Goal: Information Seeking & Learning: Learn about a topic

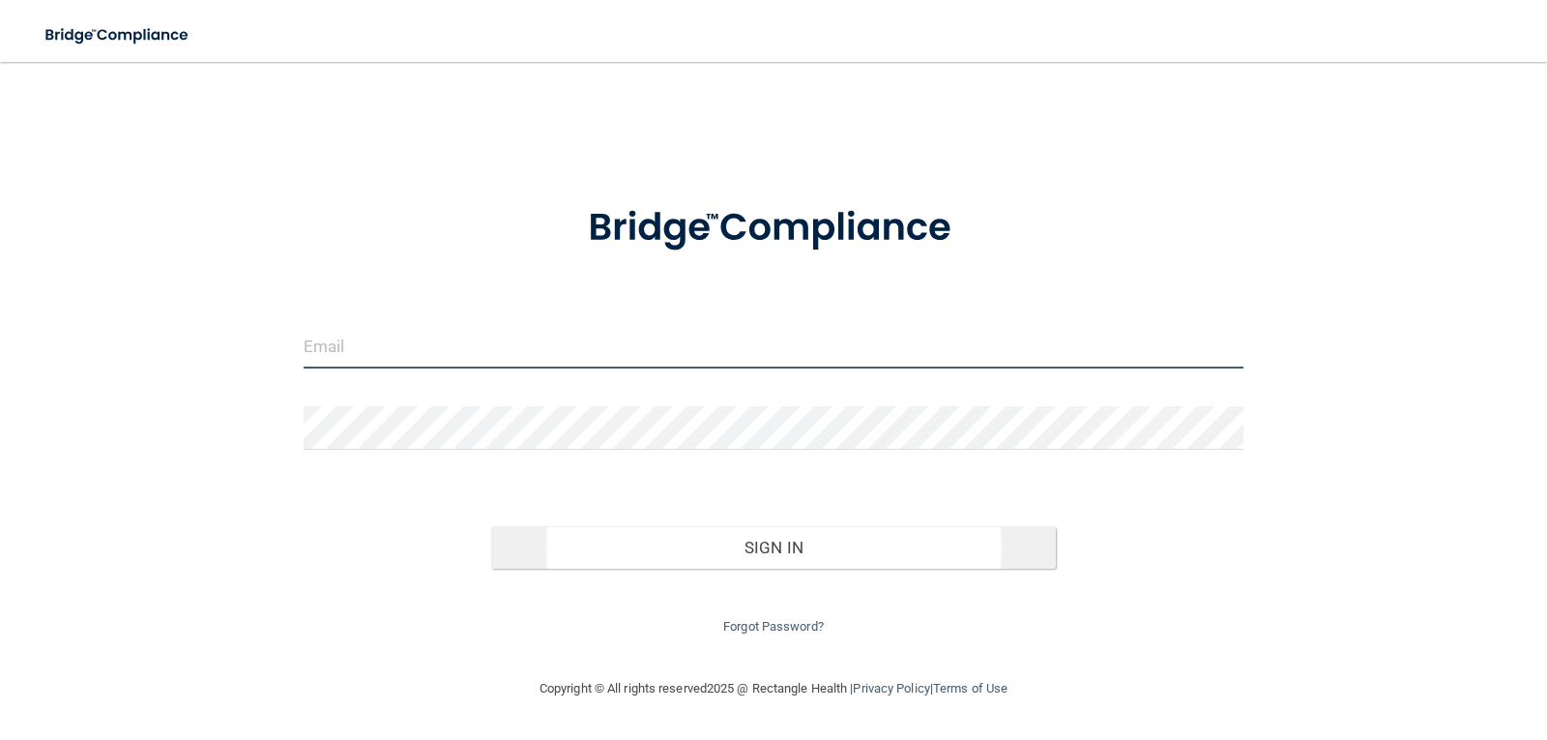
type input "[EMAIL_ADDRESS][DOMAIN_NAME]"
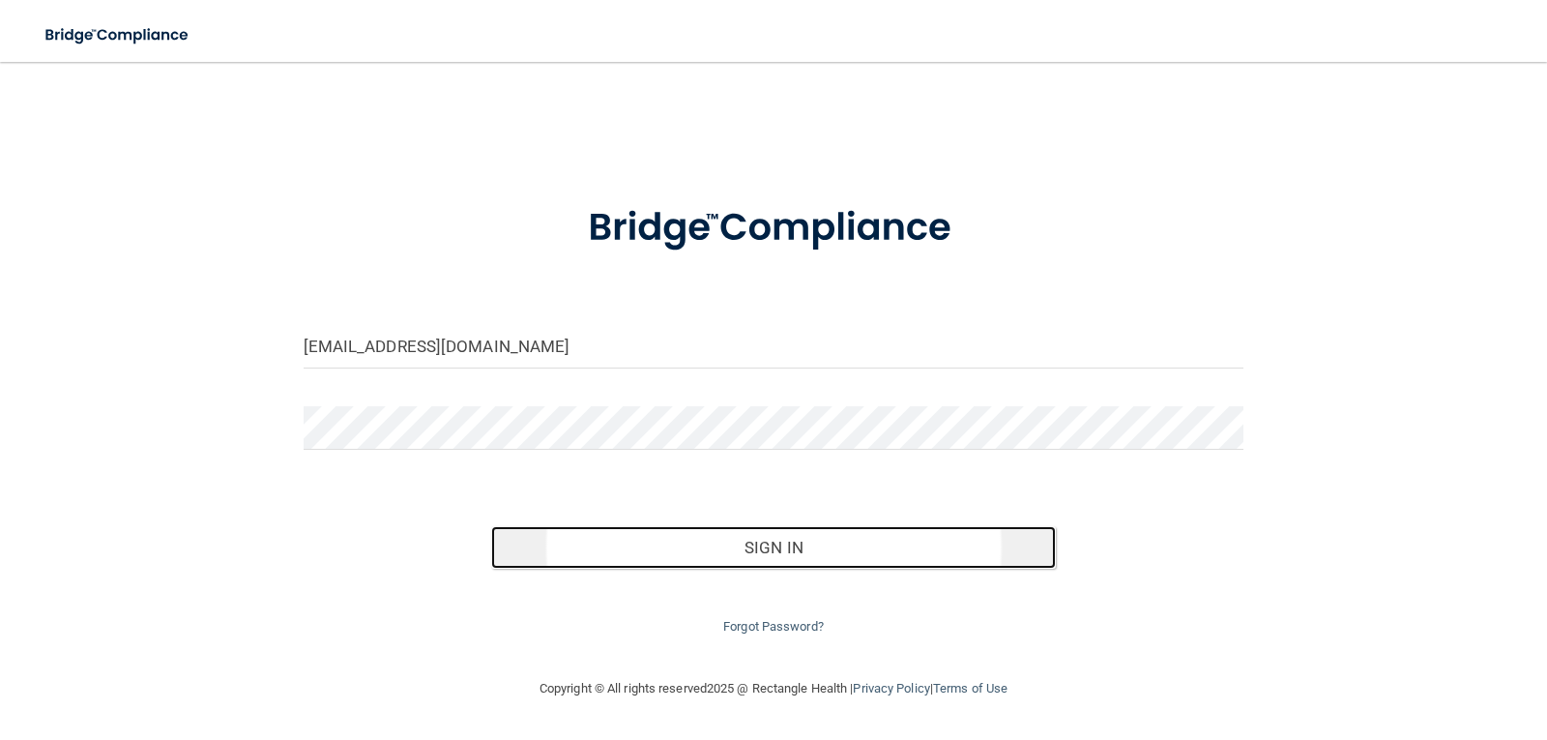
click at [803, 548] on button "Sign In" at bounding box center [773, 547] width 565 height 43
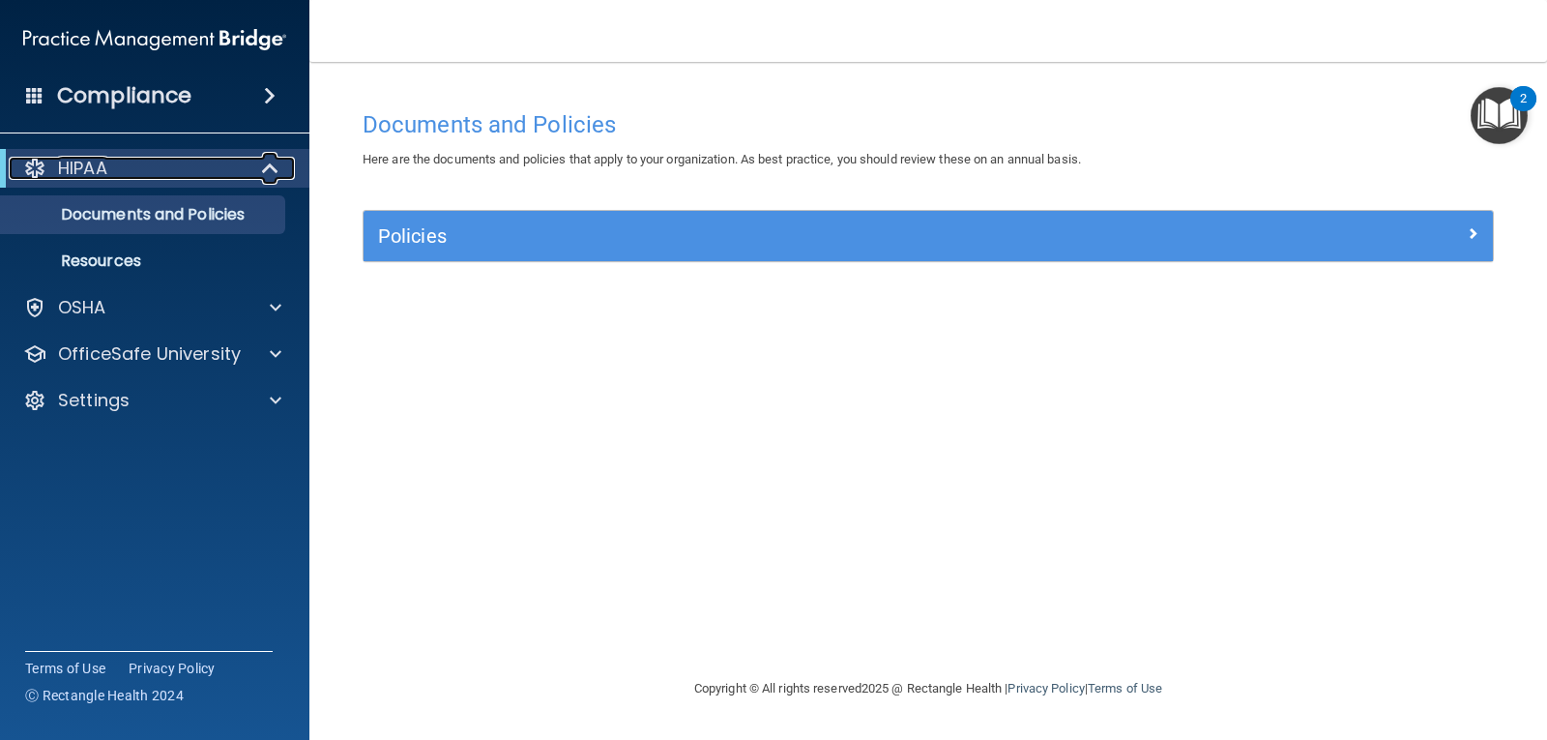
click at [275, 165] on span at bounding box center [272, 168] width 16 height 23
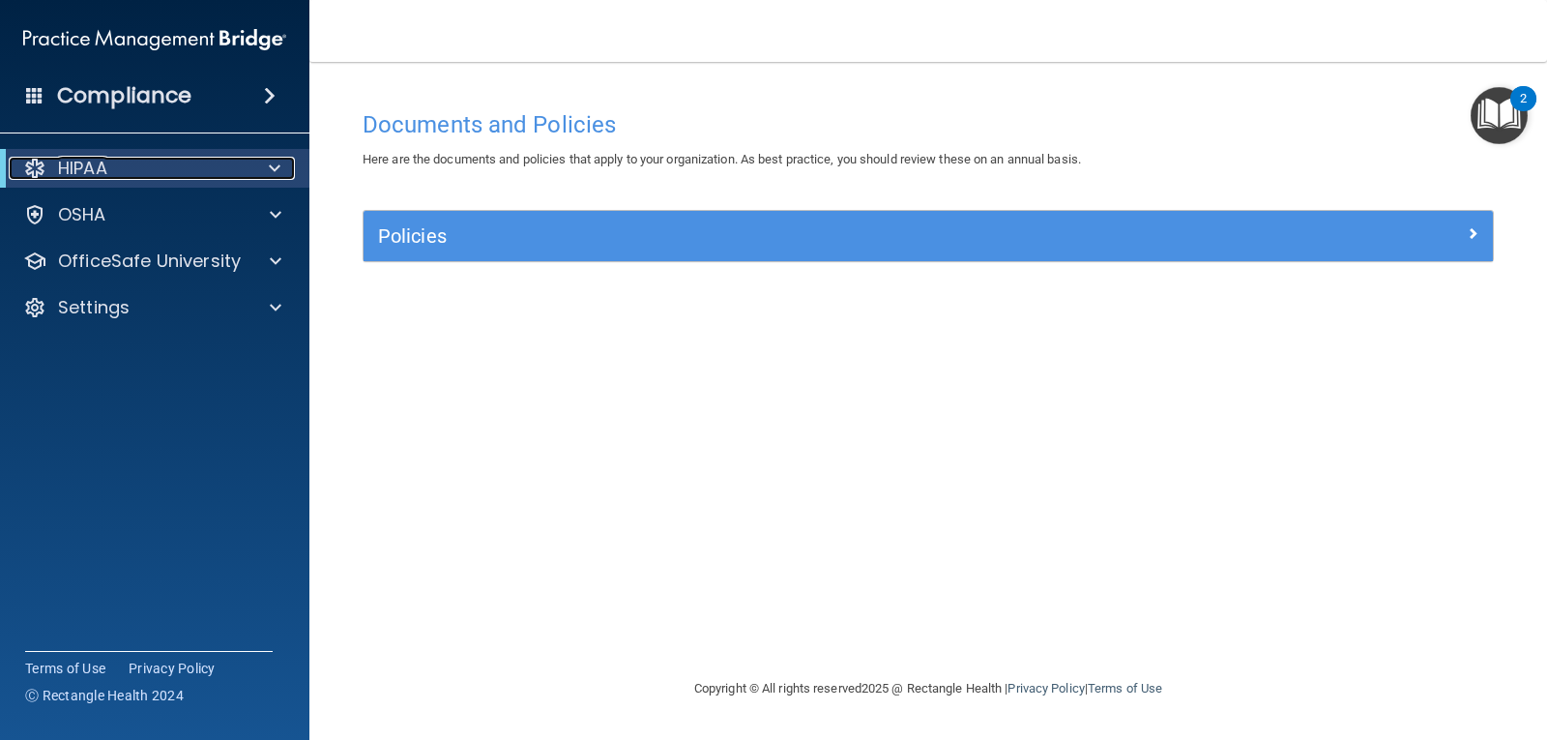
click at [275, 165] on span at bounding box center [275, 168] width 12 height 23
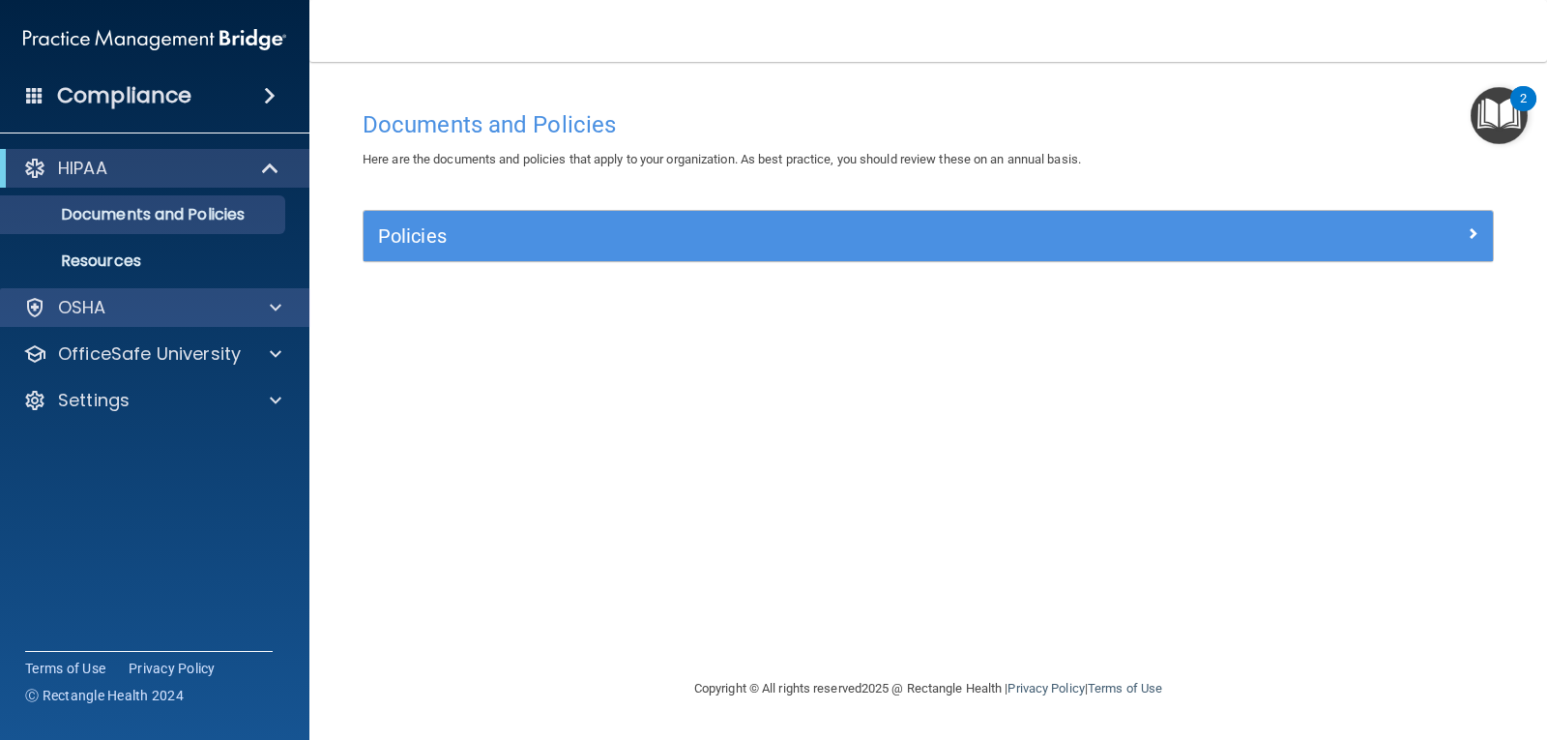
click at [265, 291] on div "OSHA" at bounding box center [155, 307] width 310 height 39
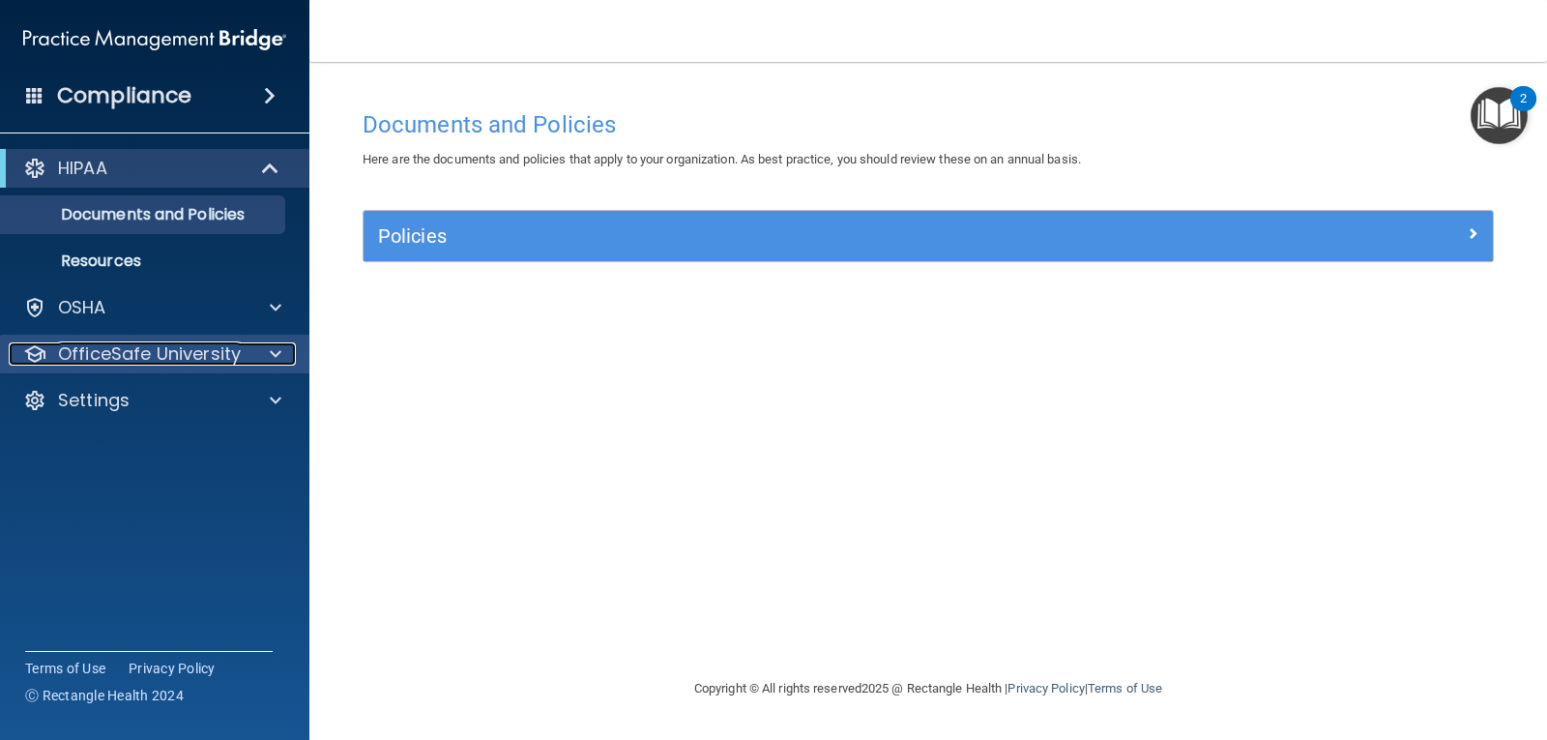
click at [129, 348] on p "OfficeSafe University" at bounding box center [149, 353] width 183 height 23
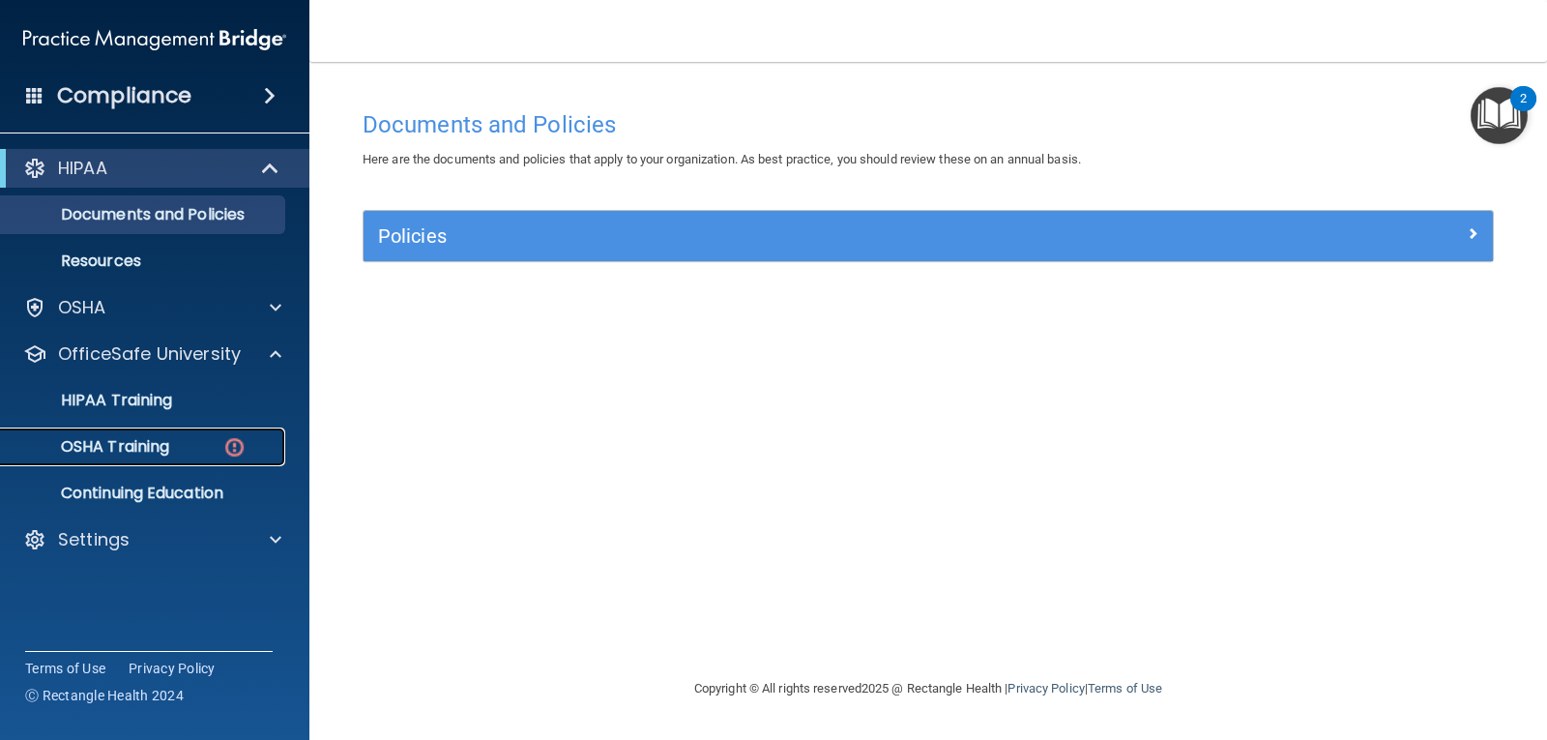
click at [163, 450] on p "OSHA Training" at bounding box center [91, 446] width 157 height 19
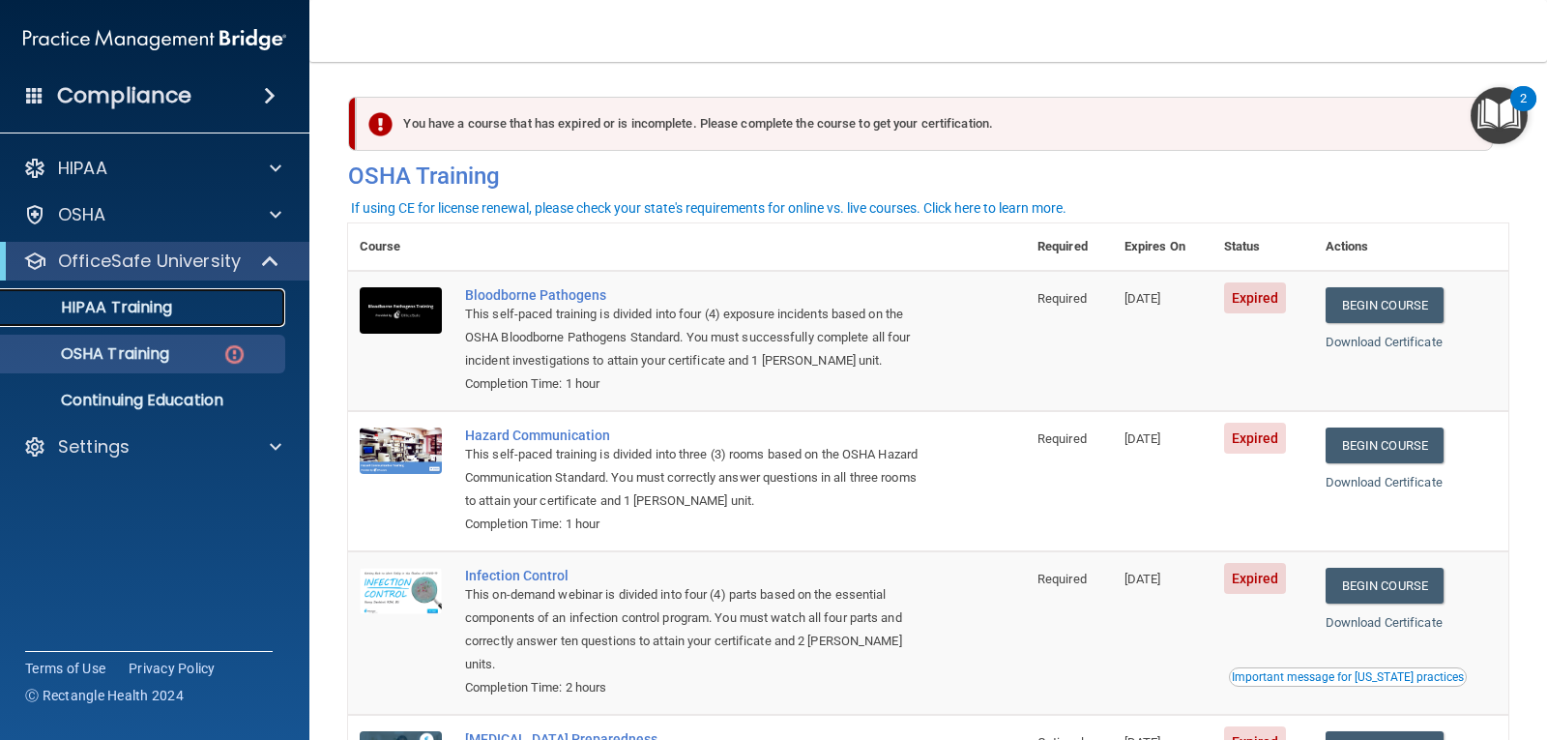
click at [160, 303] on p "HIPAA Training" at bounding box center [93, 307] width 160 height 19
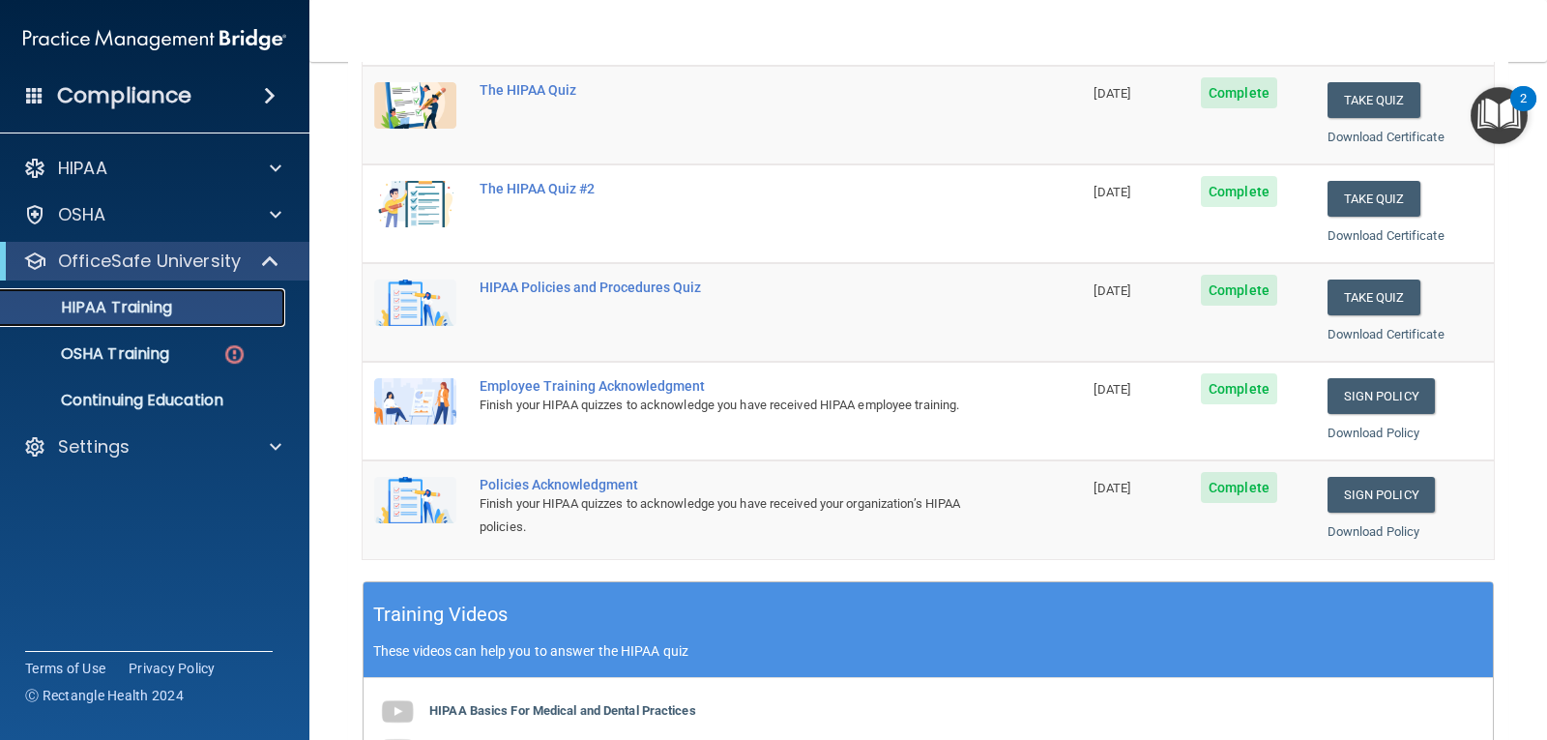
scroll to position [276, 0]
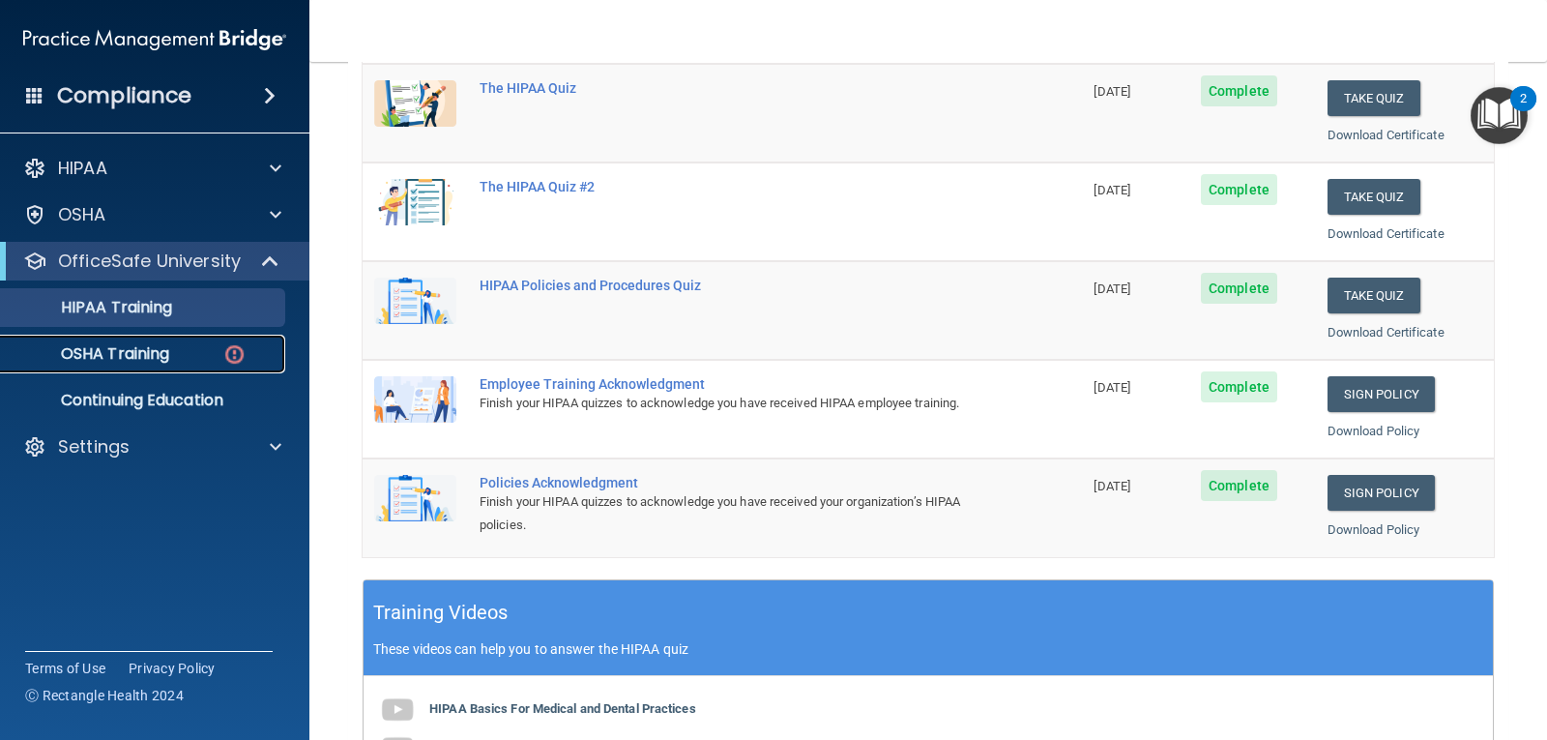
click at [173, 355] on div "OSHA Training" at bounding box center [145, 353] width 264 height 19
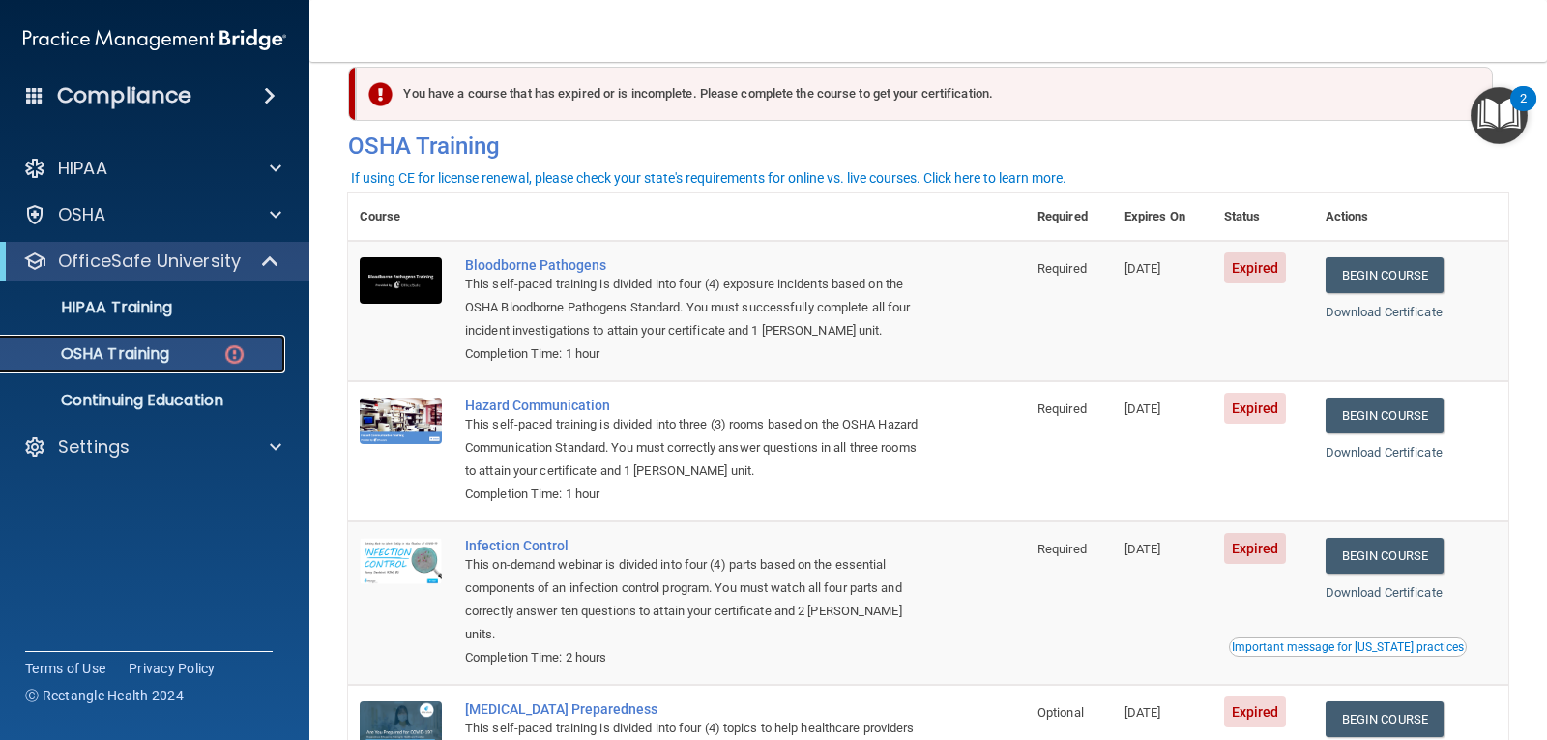
scroll to position [44, 0]
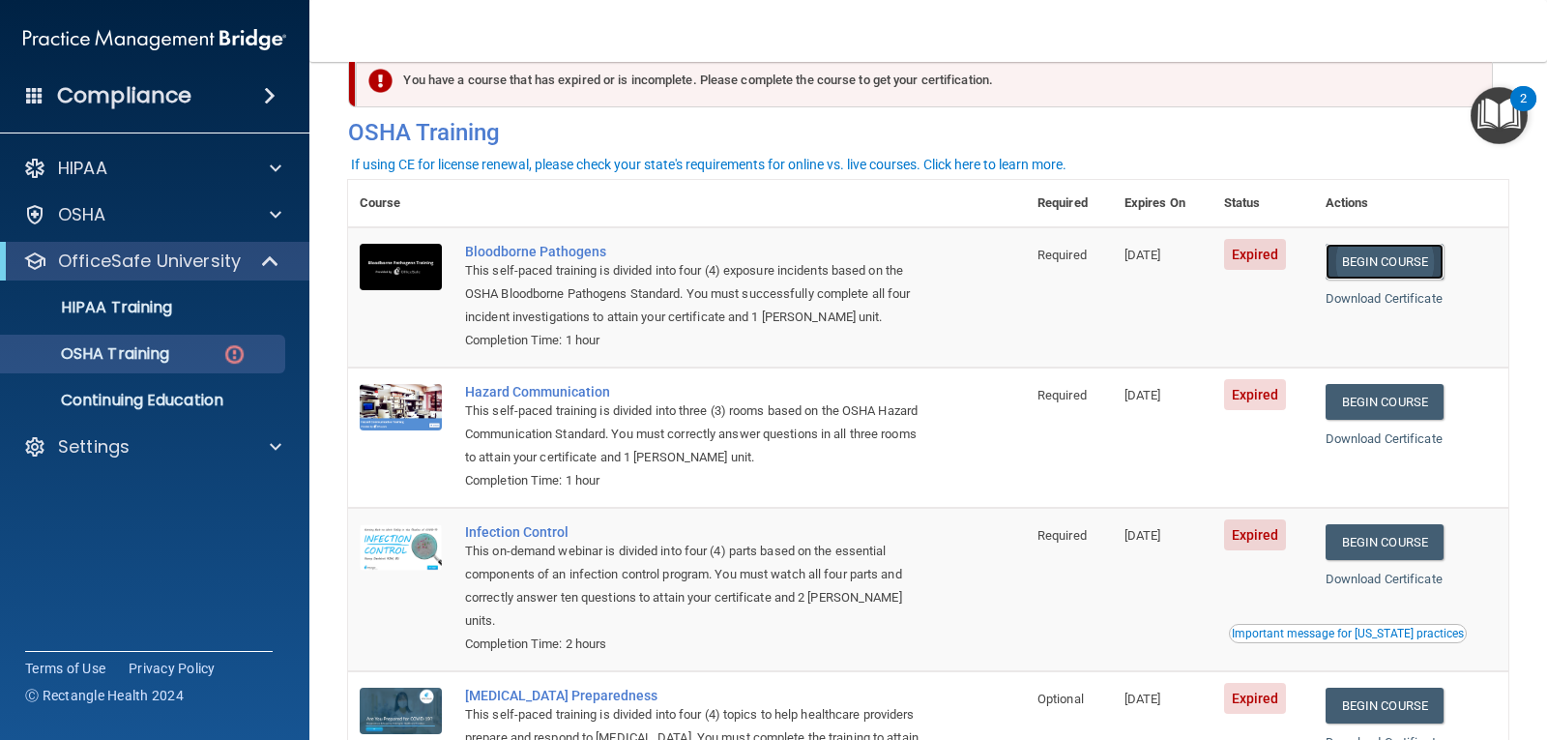
click at [1375, 254] on link "Begin Course" at bounding box center [1384, 262] width 118 height 36
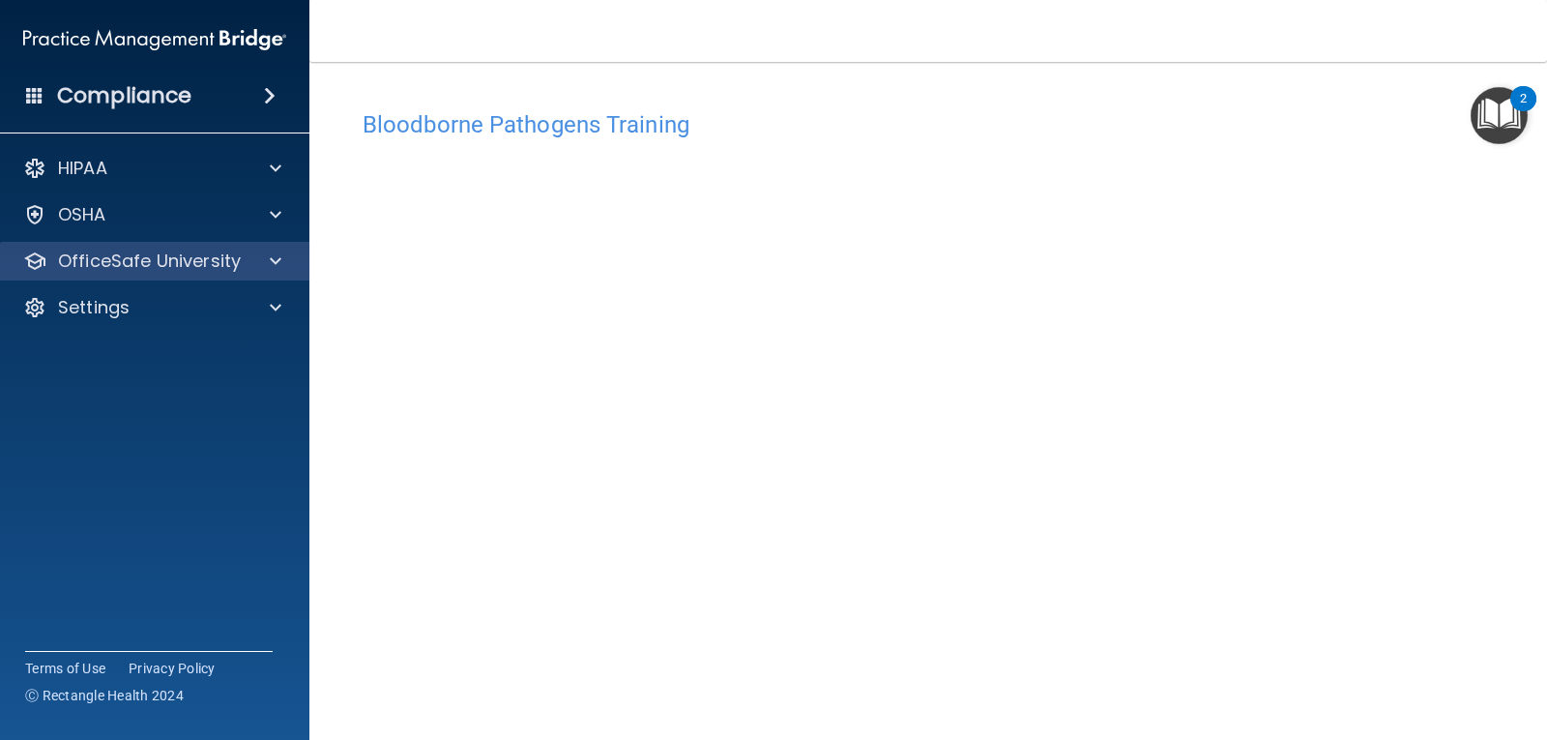
click at [199, 271] on div "OfficeSafe University" at bounding box center [155, 261] width 310 height 39
click at [262, 251] on div at bounding box center [272, 260] width 48 height 23
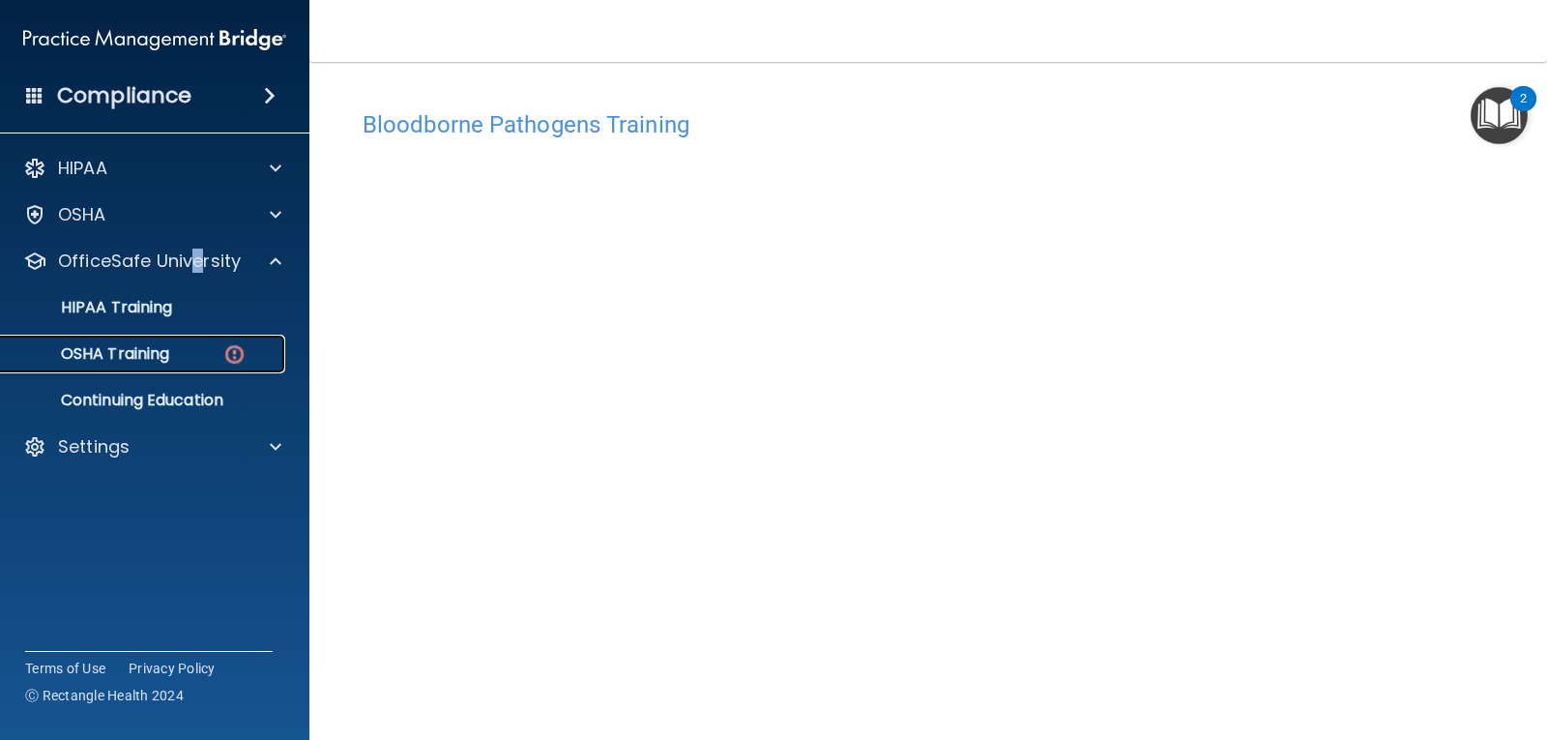
click at [160, 345] on p "OSHA Training" at bounding box center [91, 353] width 157 height 19
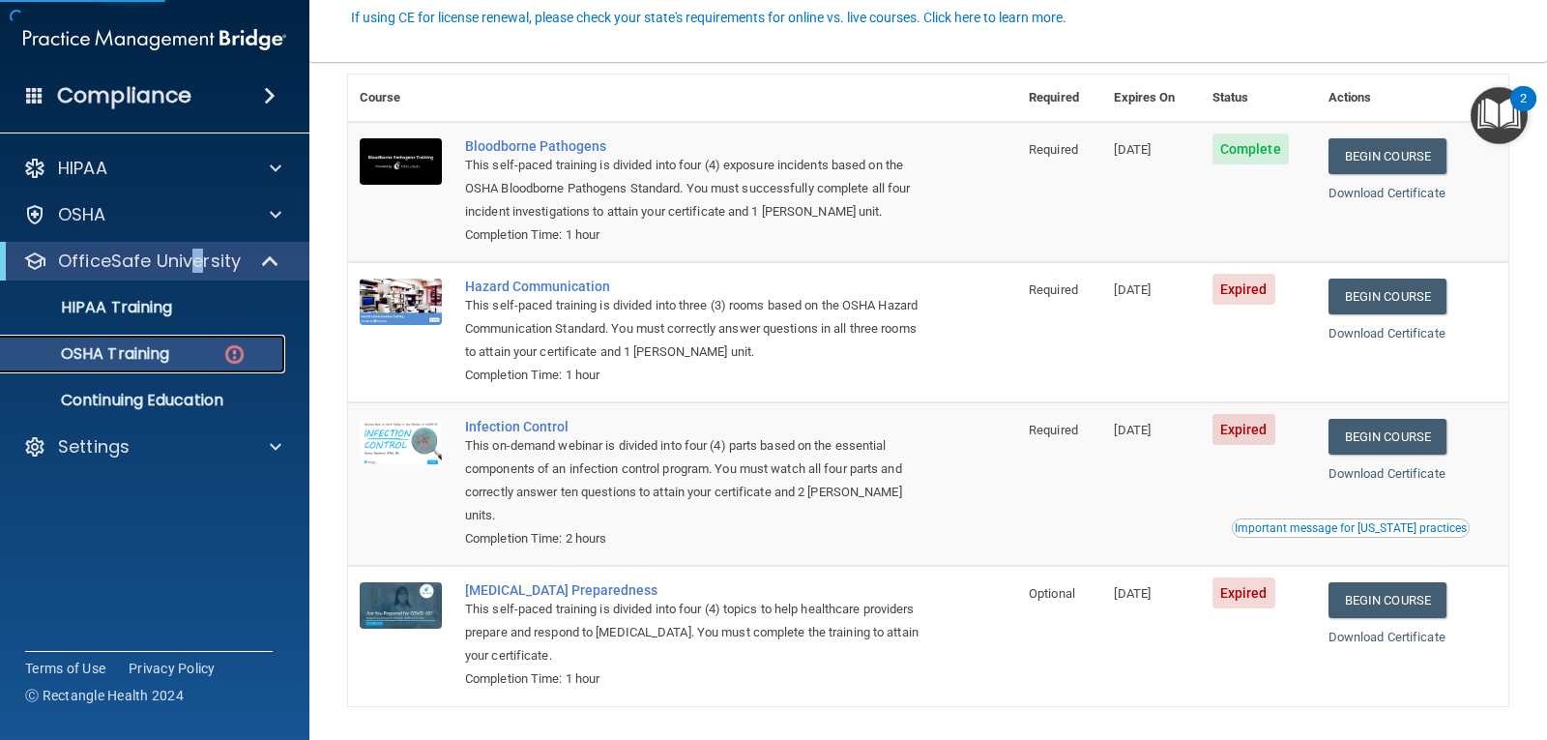
scroll to position [193, 0]
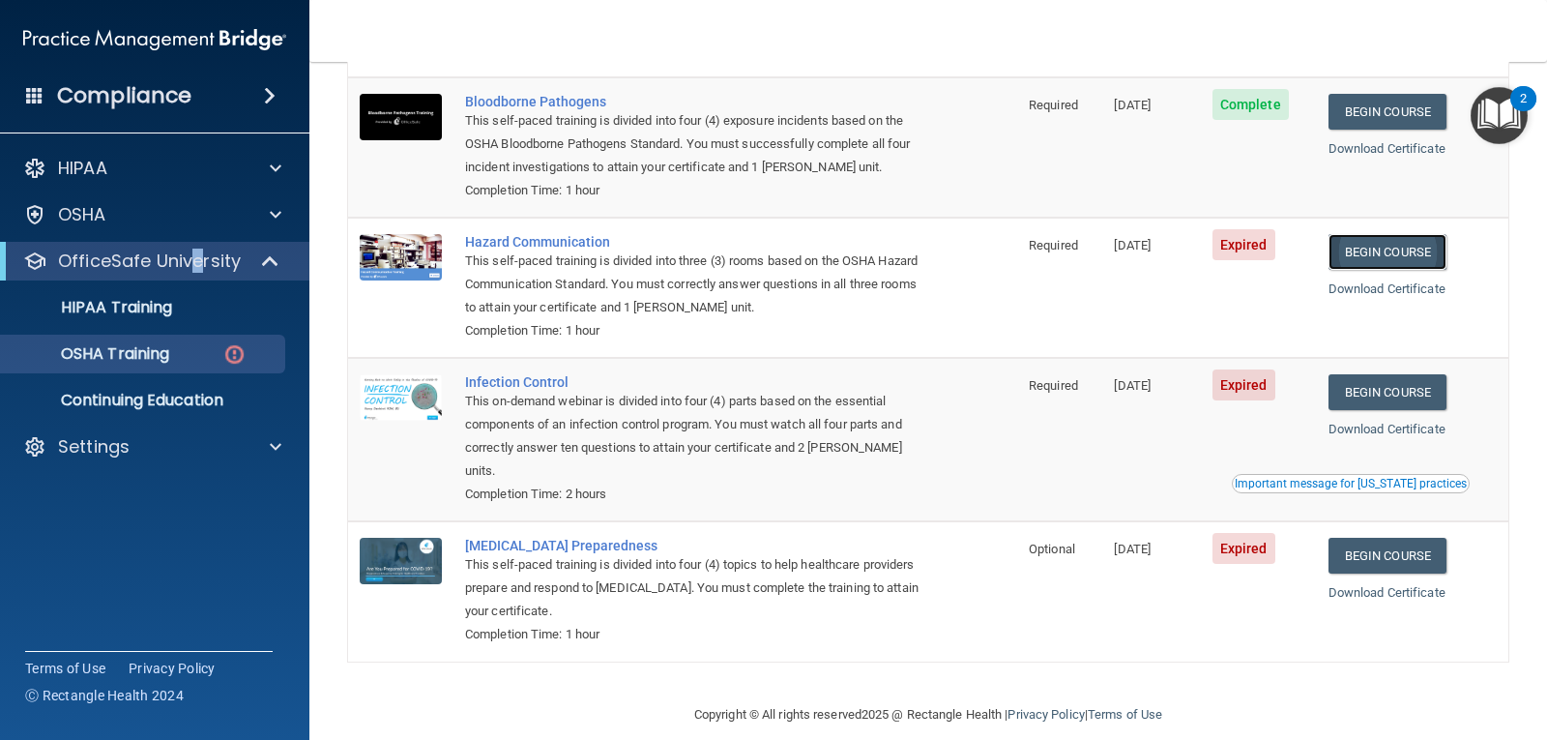
click at [1370, 250] on link "Begin Course" at bounding box center [1387, 252] width 118 height 36
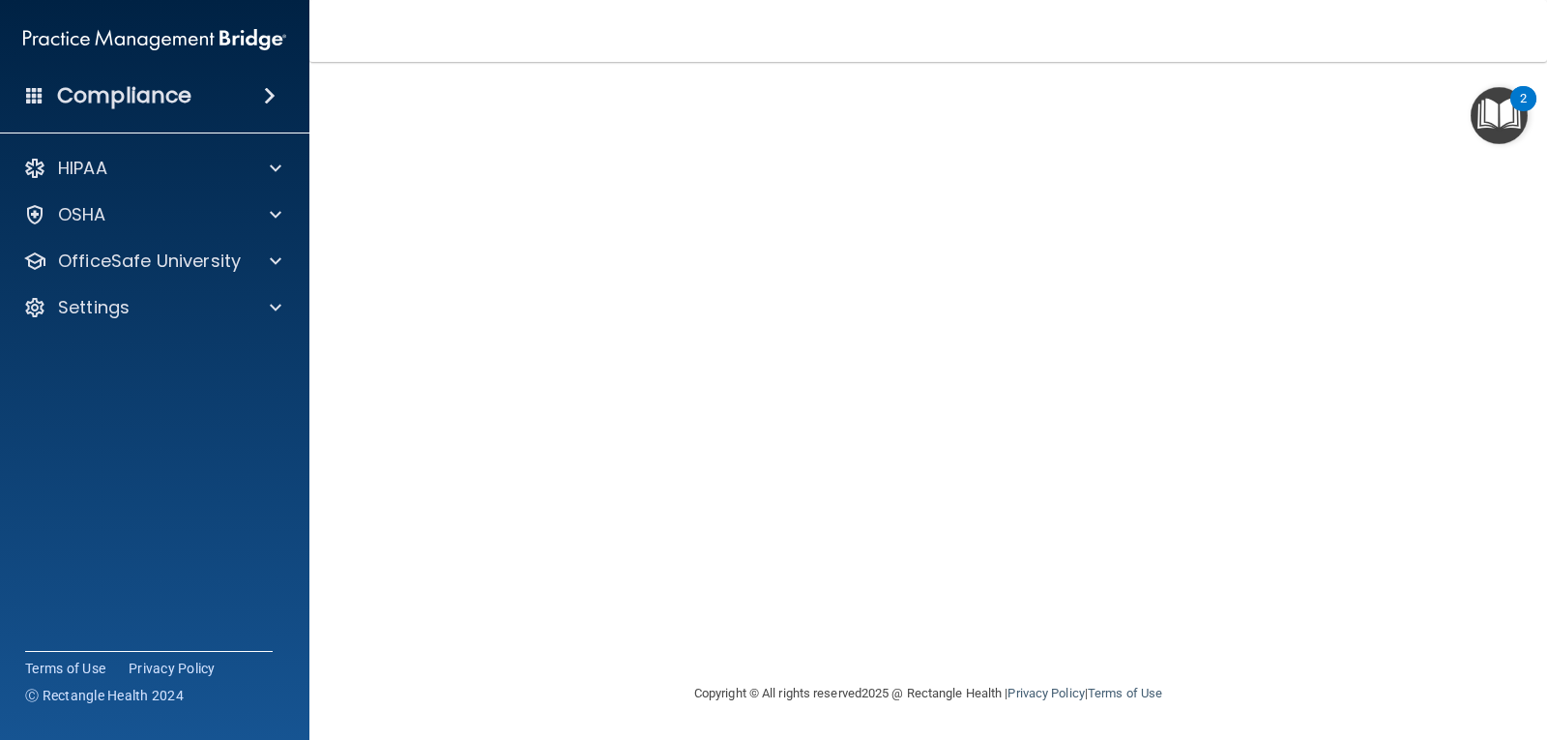
scroll to position [35, 0]
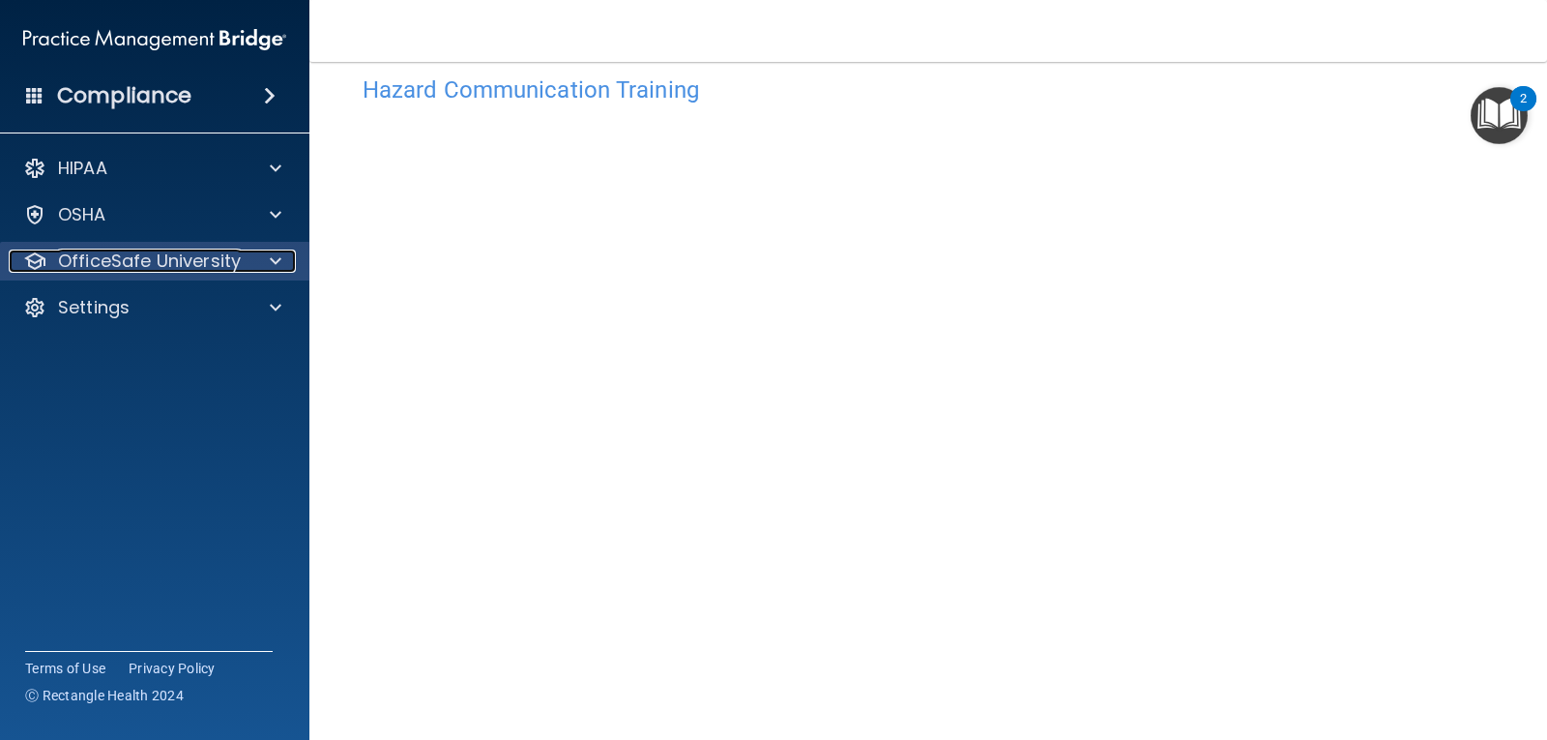
click at [218, 262] on p "OfficeSafe University" at bounding box center [149, 260] width 183 height 23
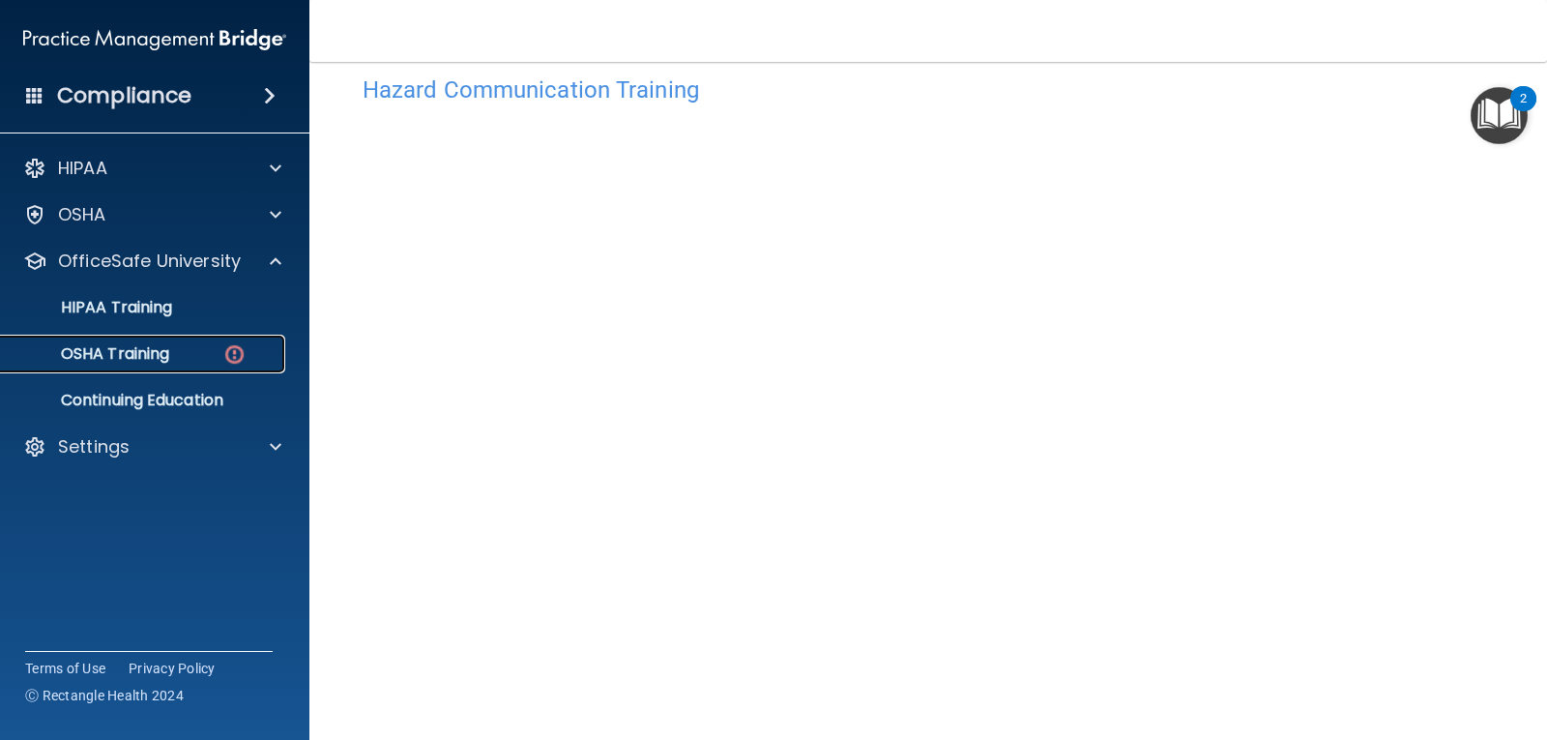
click at [178, 353] on div "OSHA Training" at bounding box center [145, 353] width 264 height 19
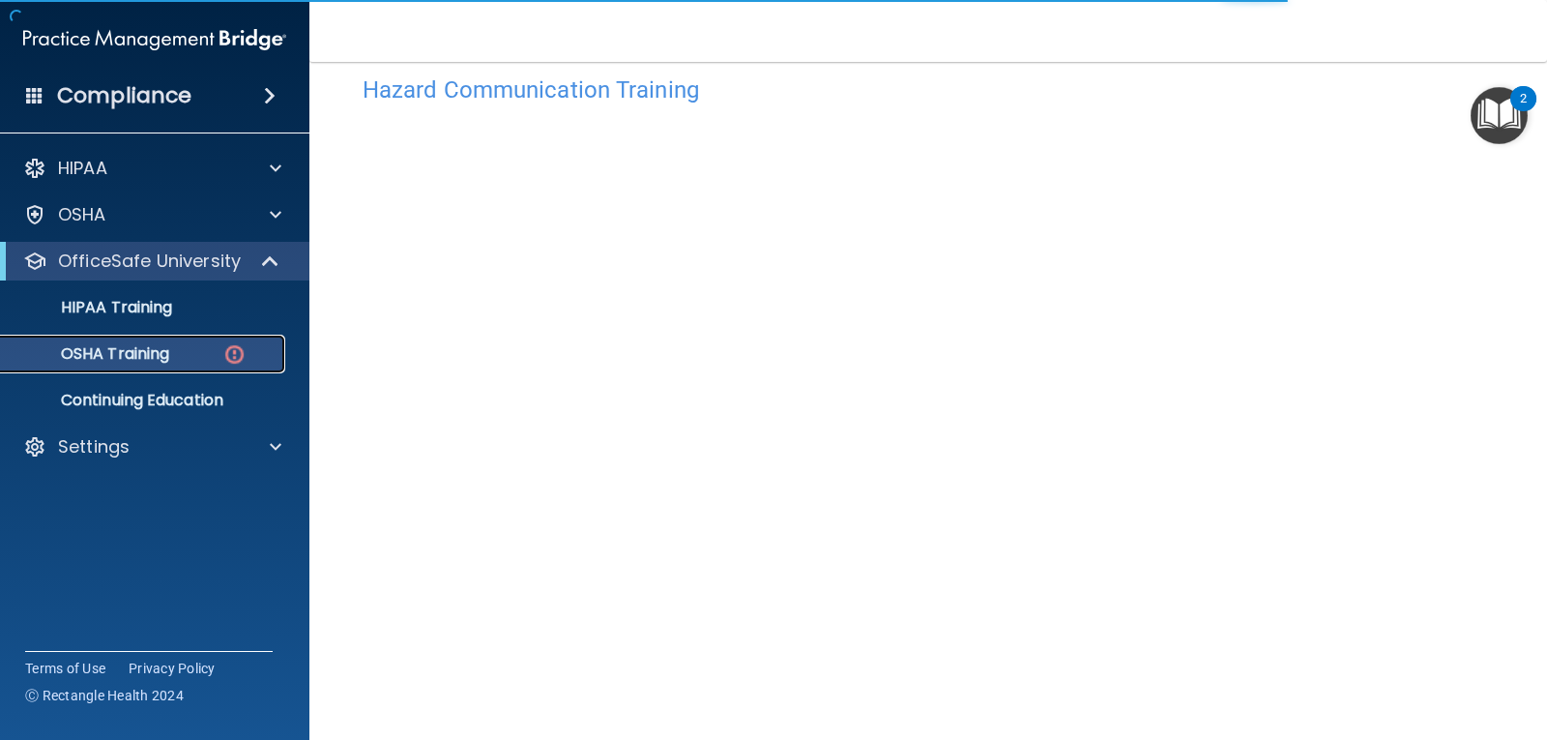
click at [239, 349] on img at bounding box center [234, 354] width 24 height 24
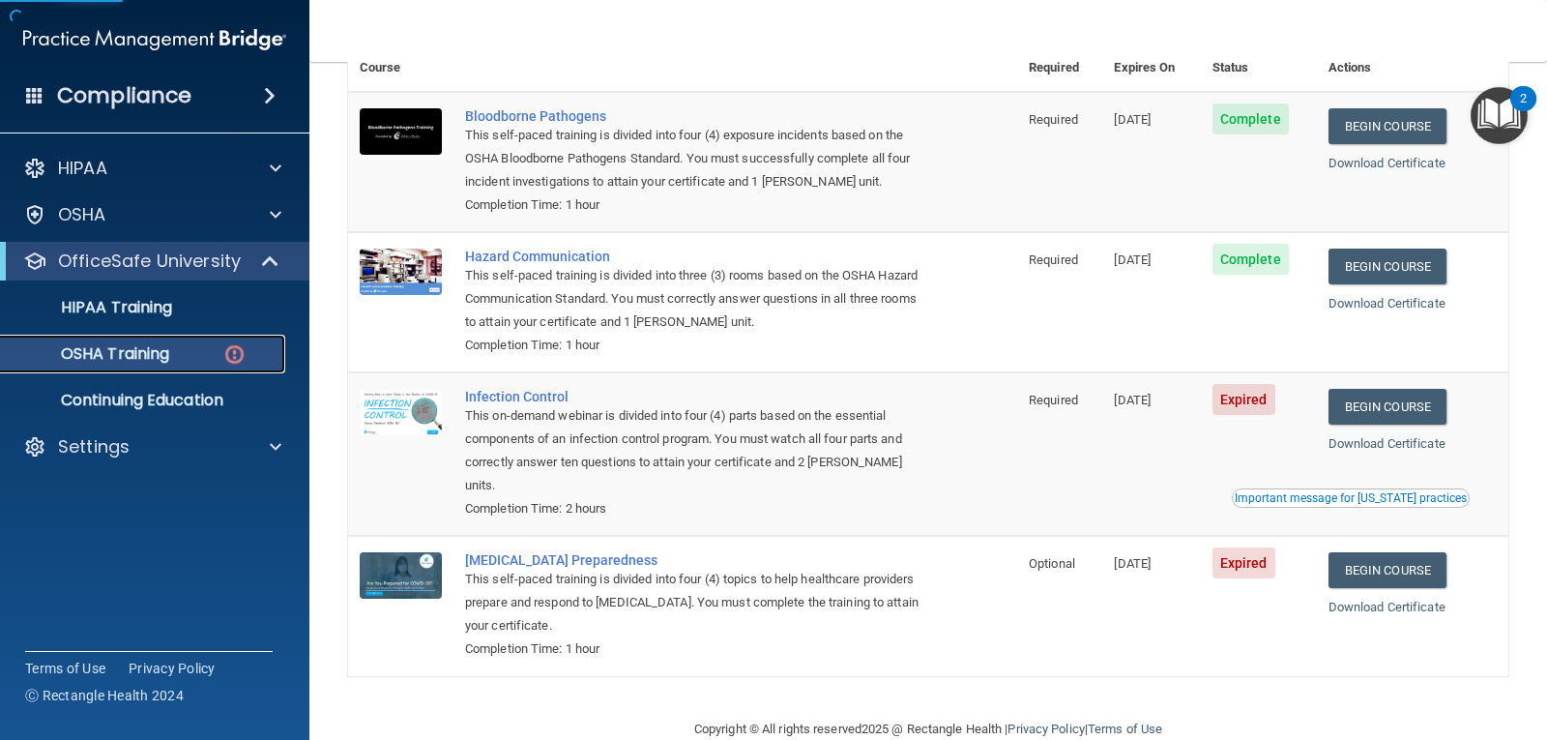
scroll to position [196, 0]
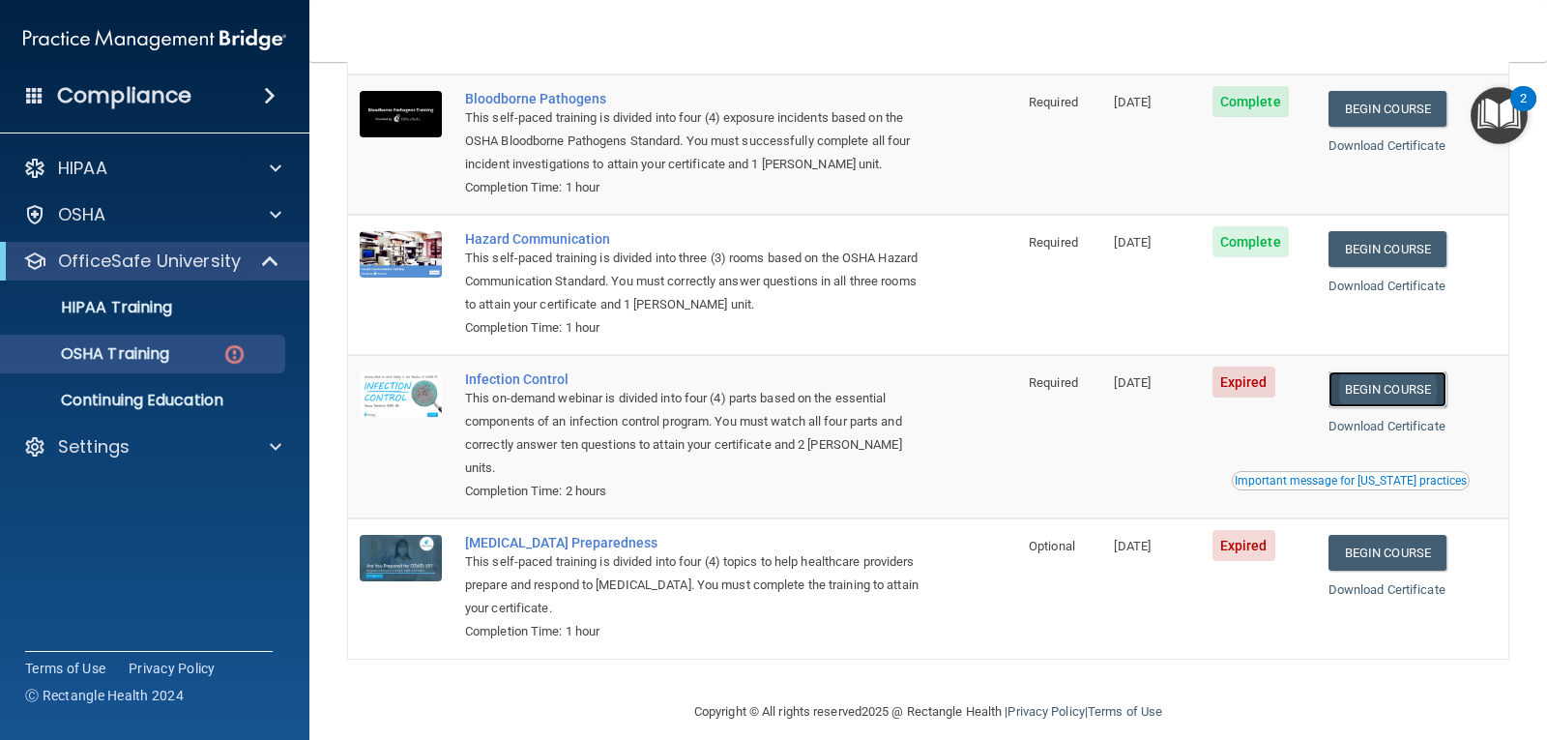
click at [1406, 392] on link "Begin Course" at bounding box center [1387, 389] width 118 height 36
click at [135, 307] on p "HIPAA Training" at bounding box center [93, 307] width 160 height 19
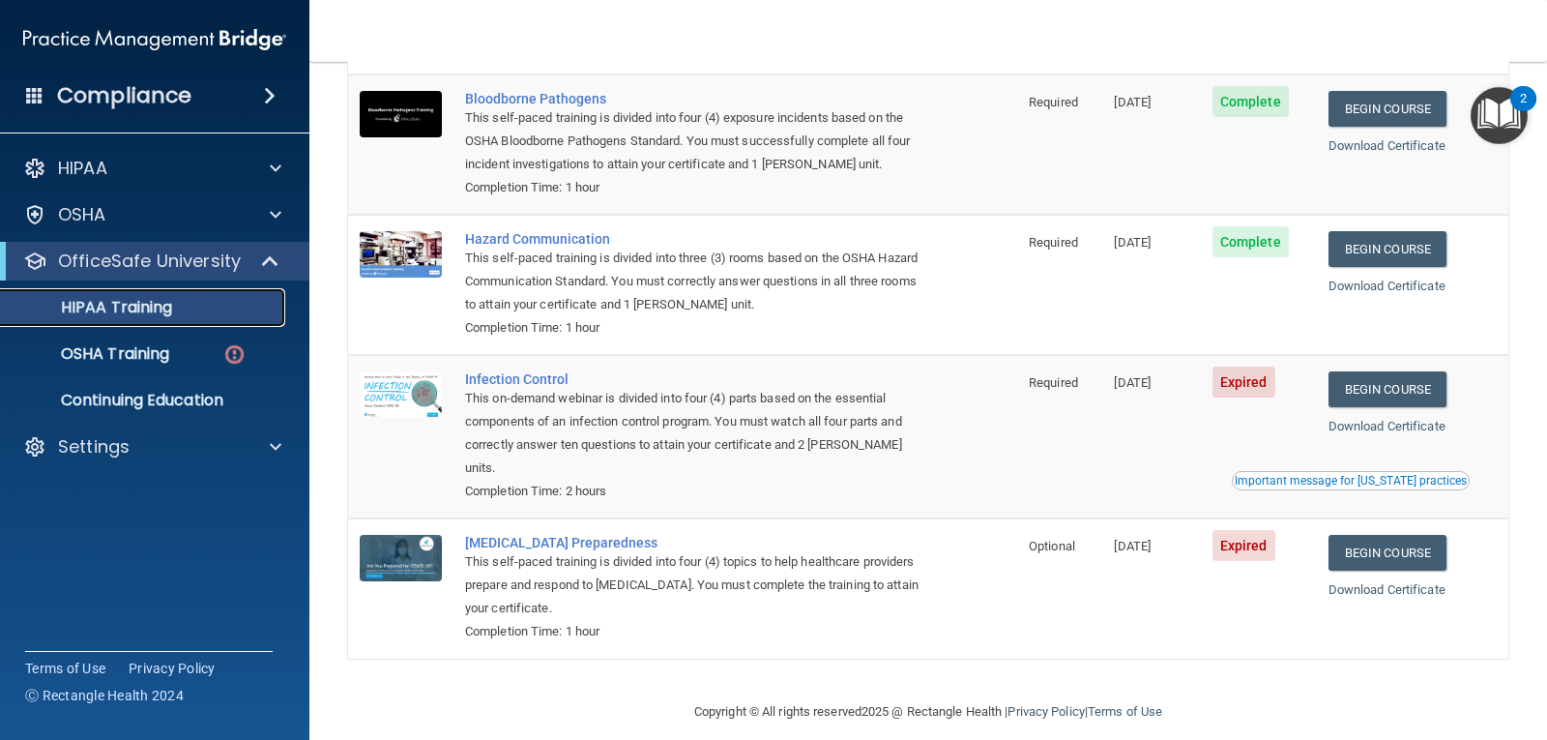
click at [135, 307] on p "HIPAA Training" at bounding box center [93, 307] width 160 height 19
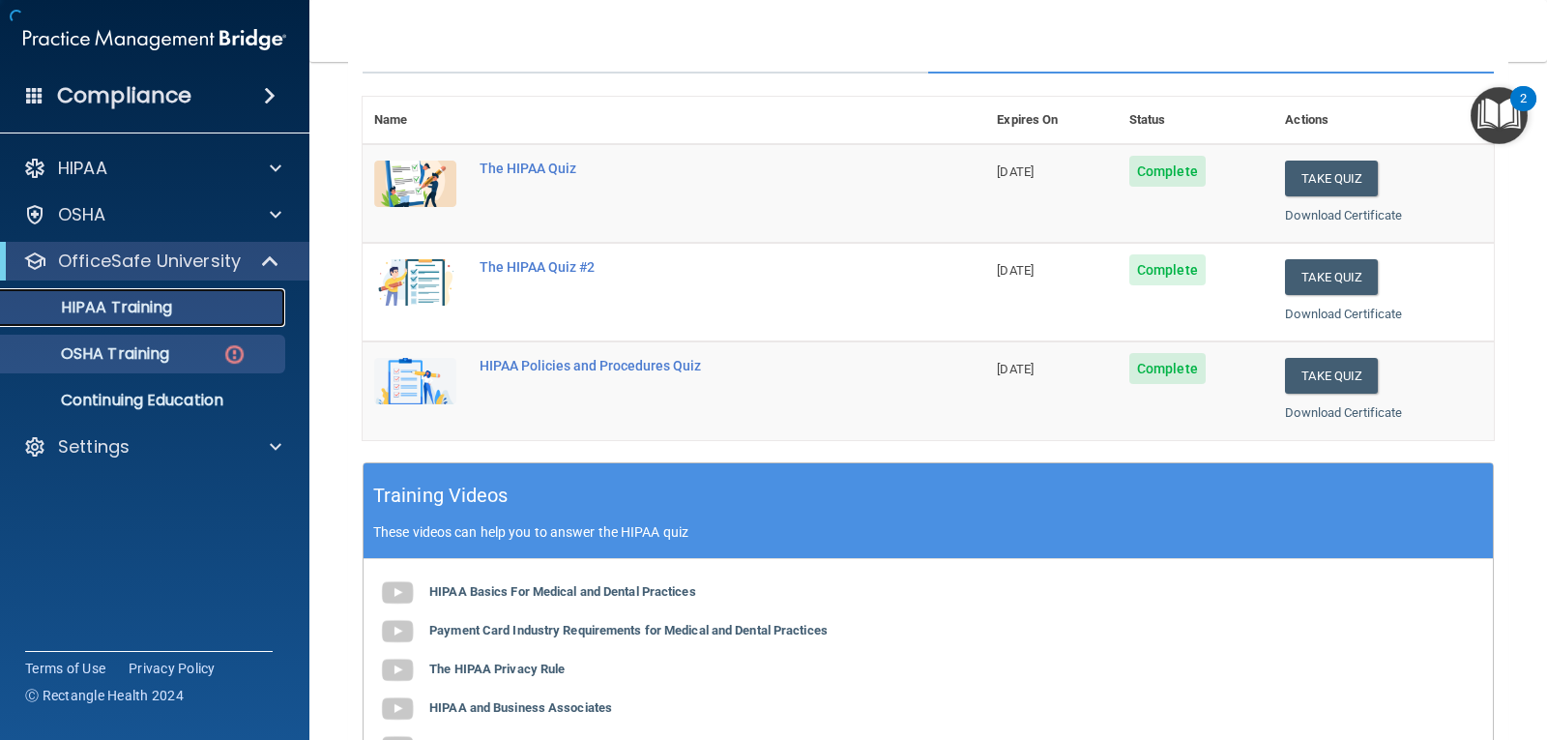
scroll to position [716, 0]
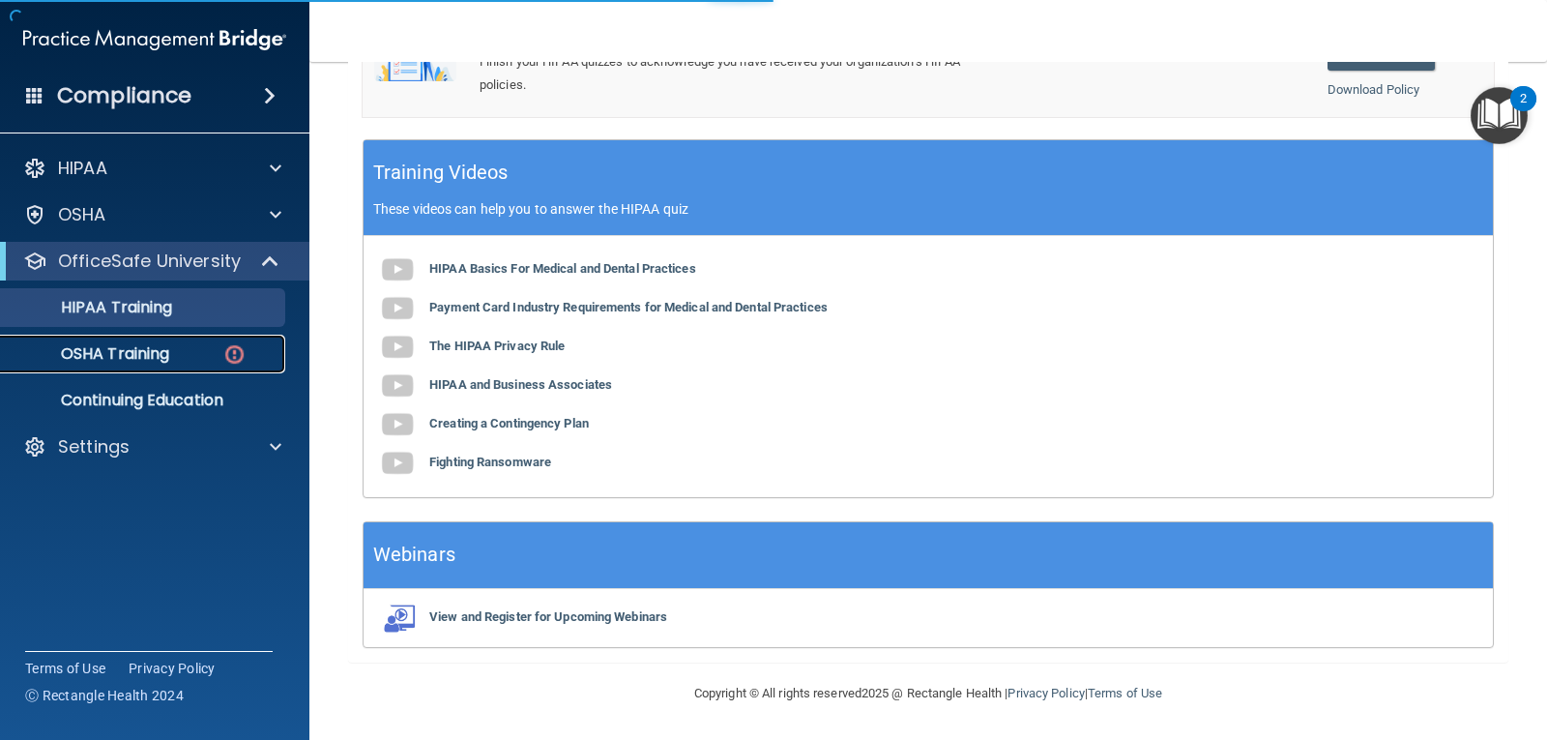
click at [141, 356] on p "OSHA Training" at bounding box center [91, 353] width 157 height 19
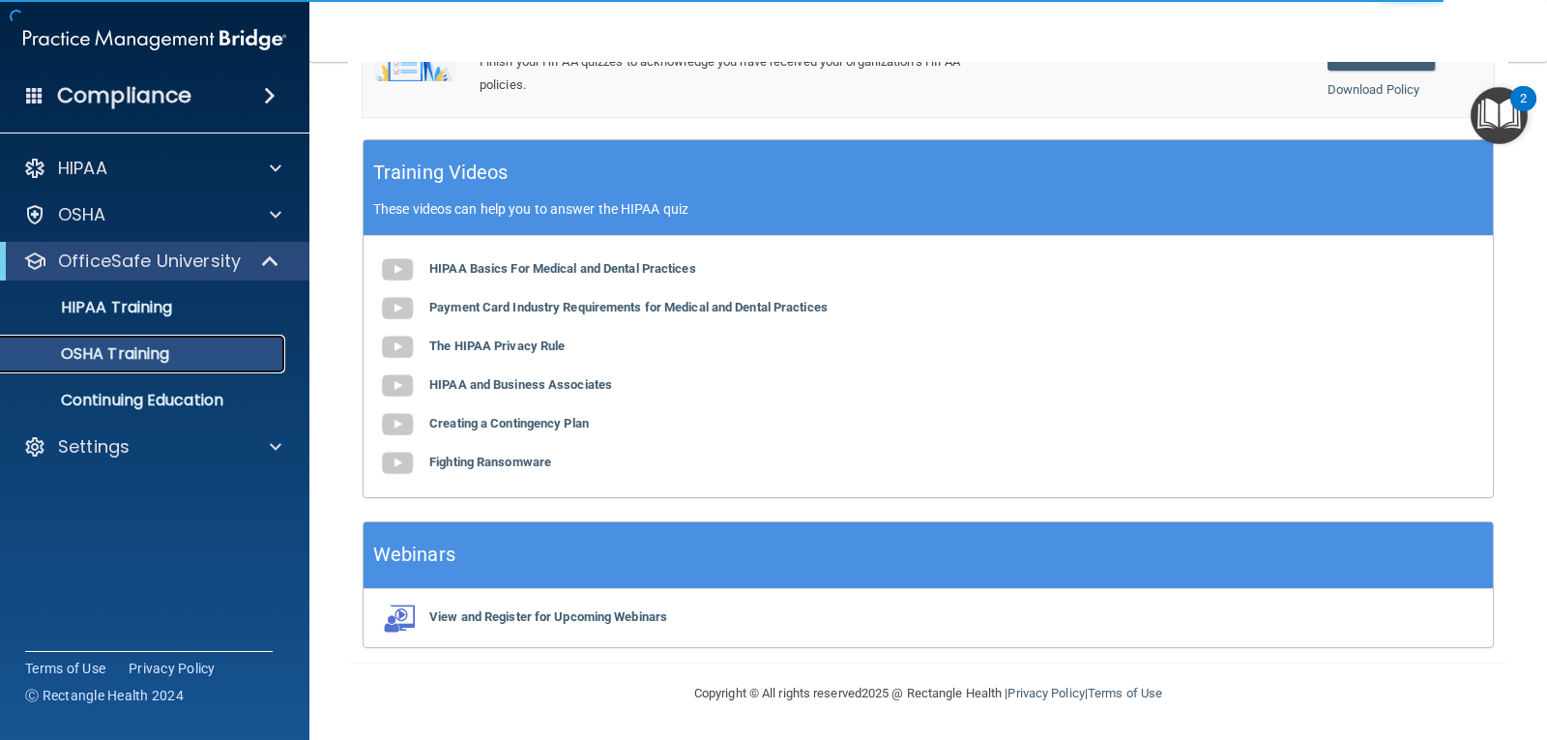
scroll to position [142, 0]
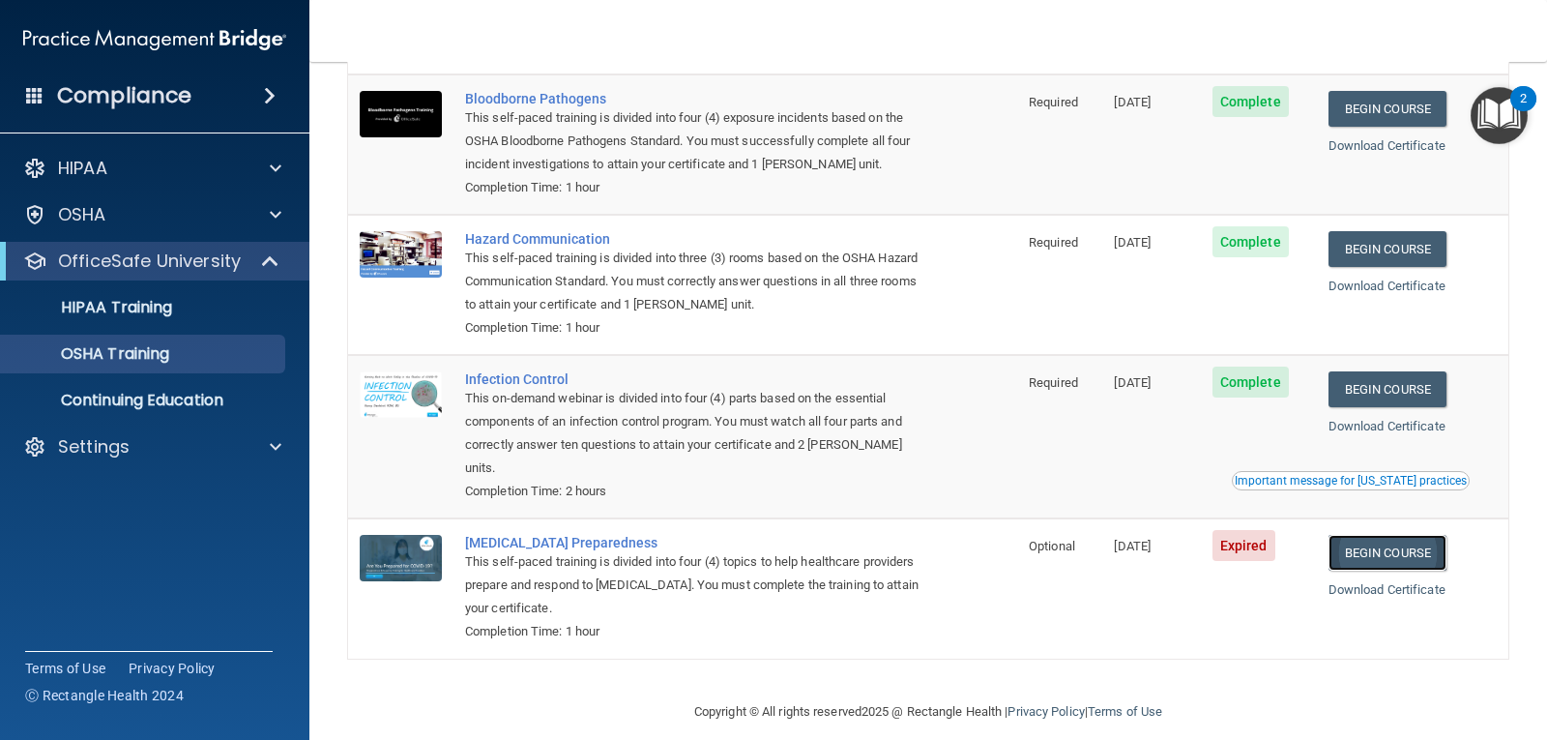
click at [1384, 535] on link "Begin Course" at bounding box center [1387, 553] width 118 height 36
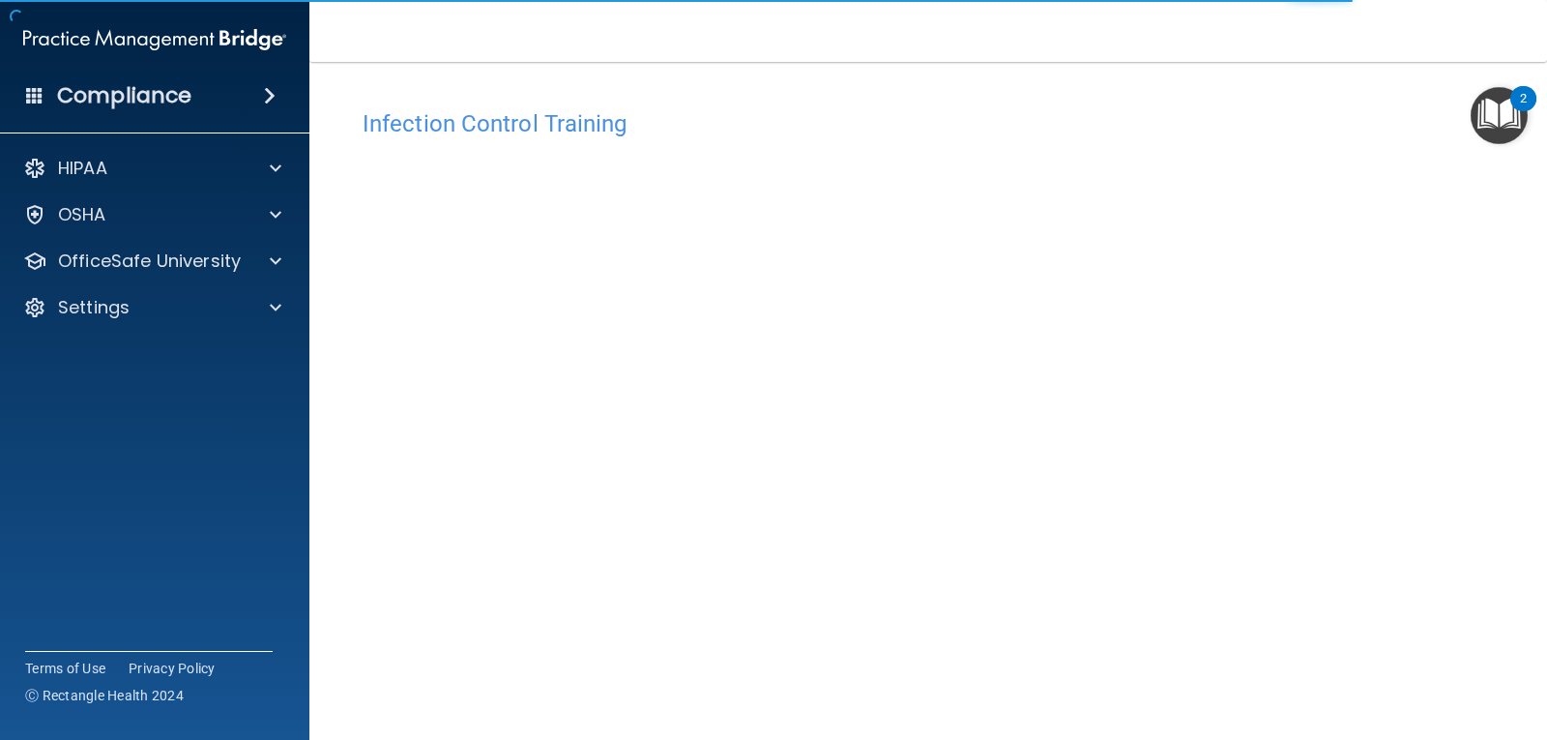
scroll to position [88, 0]
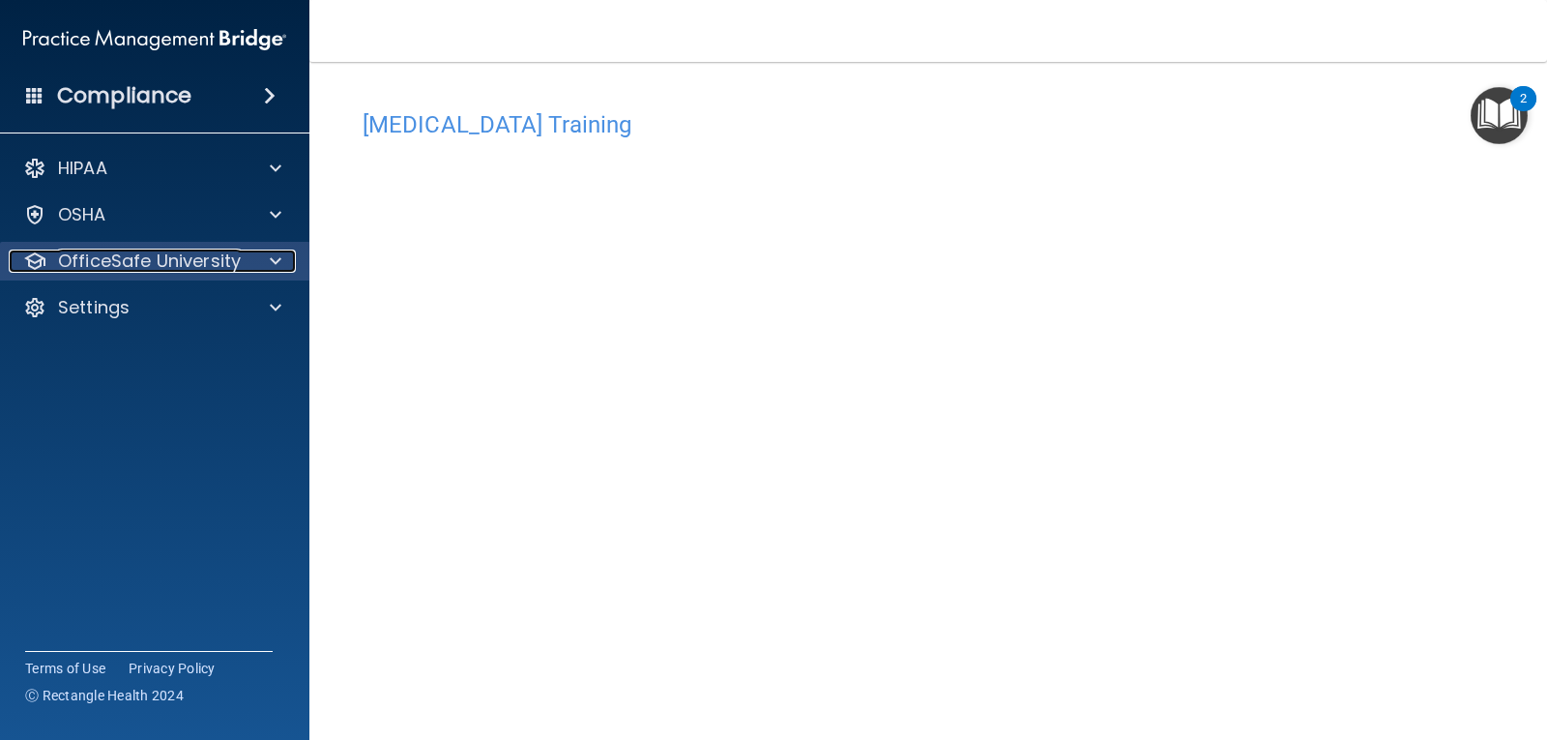
click at [204, 253] on p "OfficeSafe University" at bounding box center [149, 260] width 183 height 23
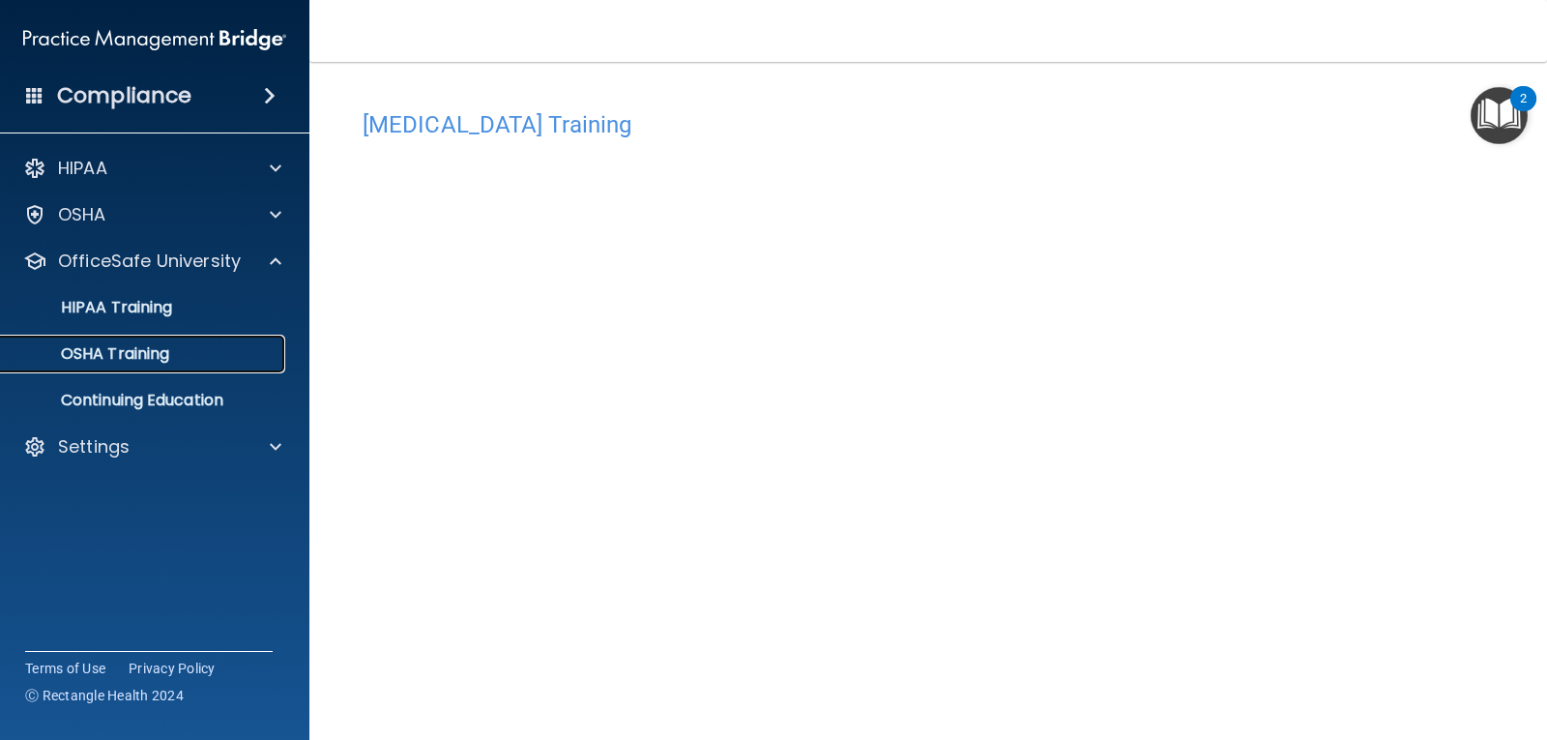
click at [169, 351] on p "OSHA Training" at bounding box center [91, 353] width 157 height 19
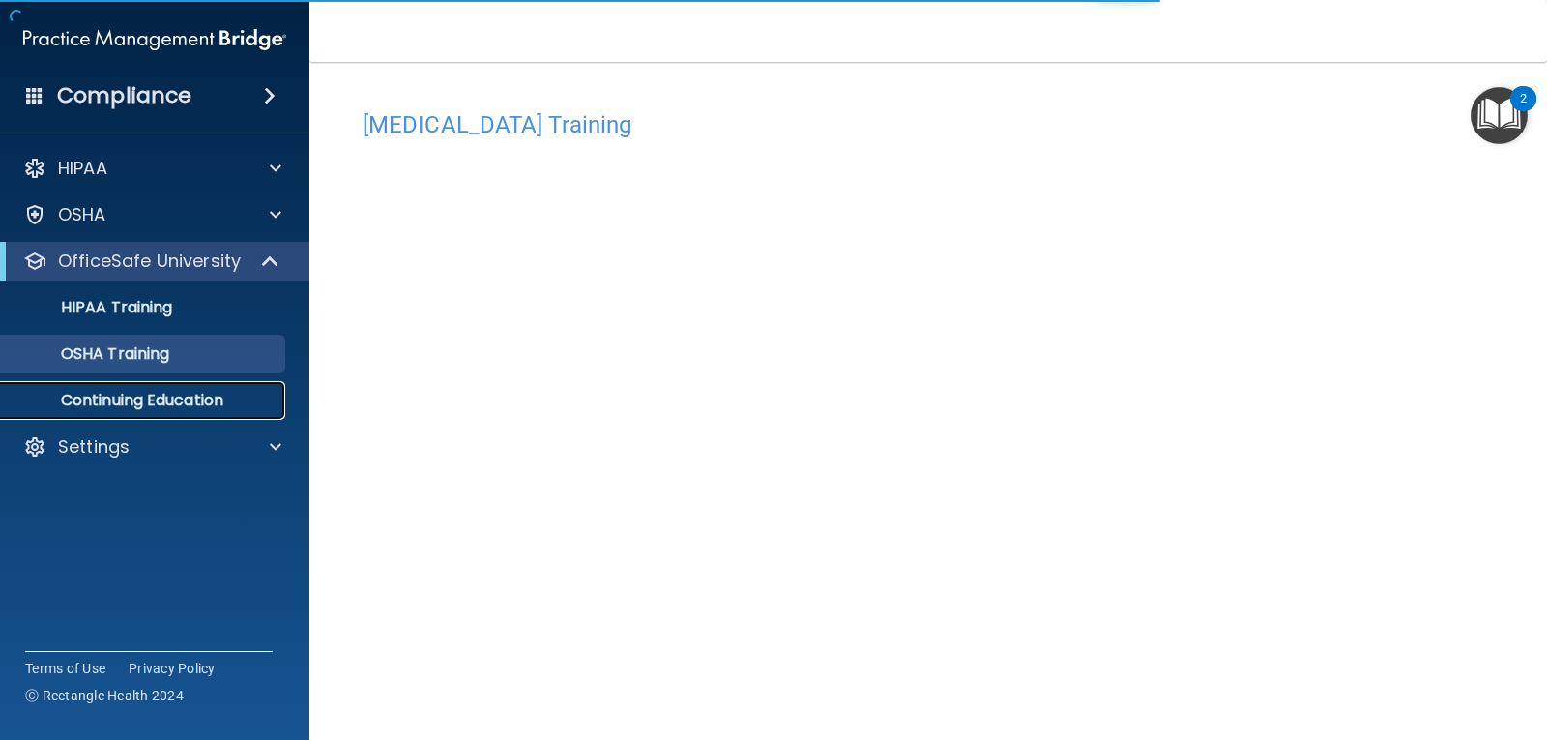
click at [183, 392] on p "Continuing Education" at bounding box center [145, 400] width 264 height 19
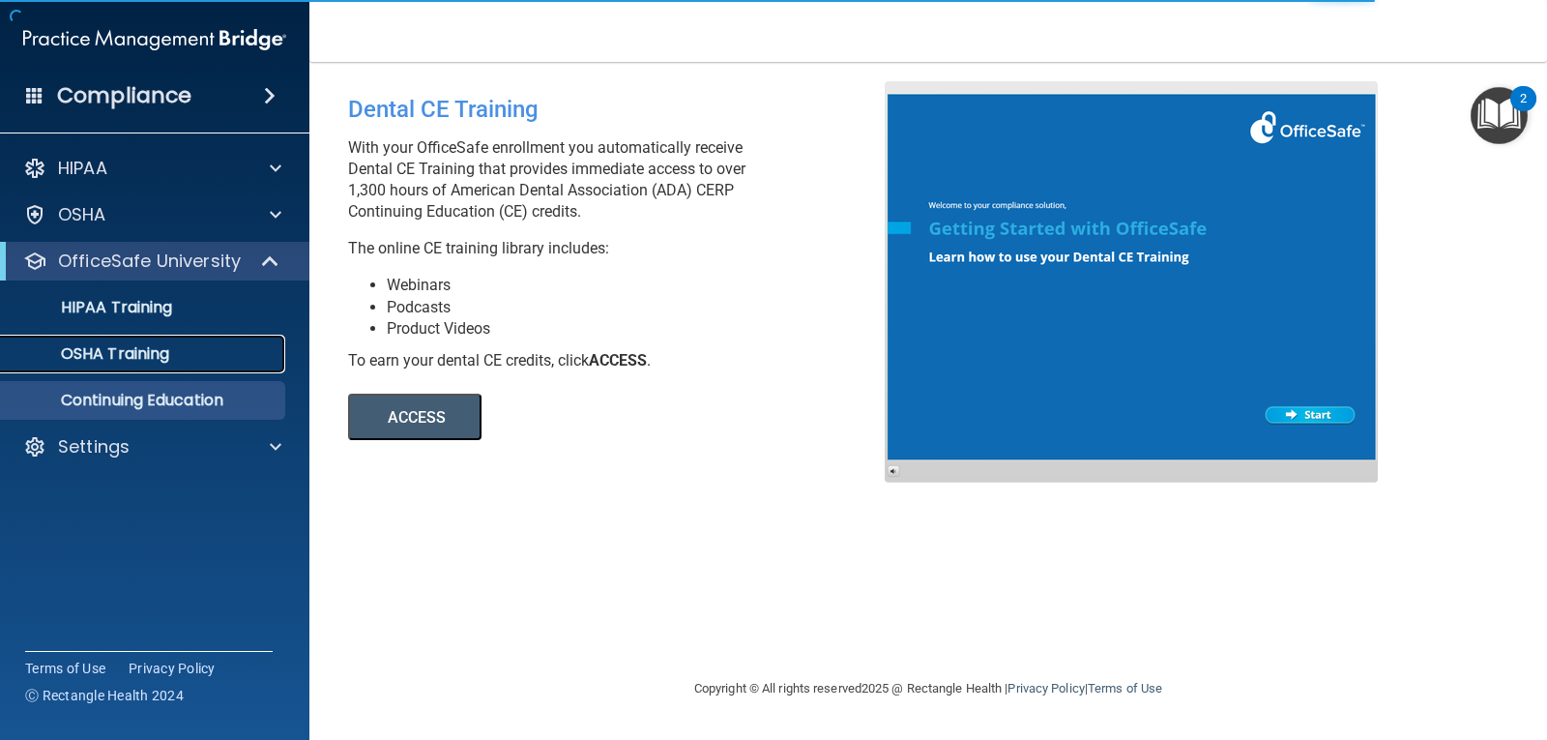
click at [145, 362] on p "OSHA Training" at bounding box center [91, 353] width 157 height 19
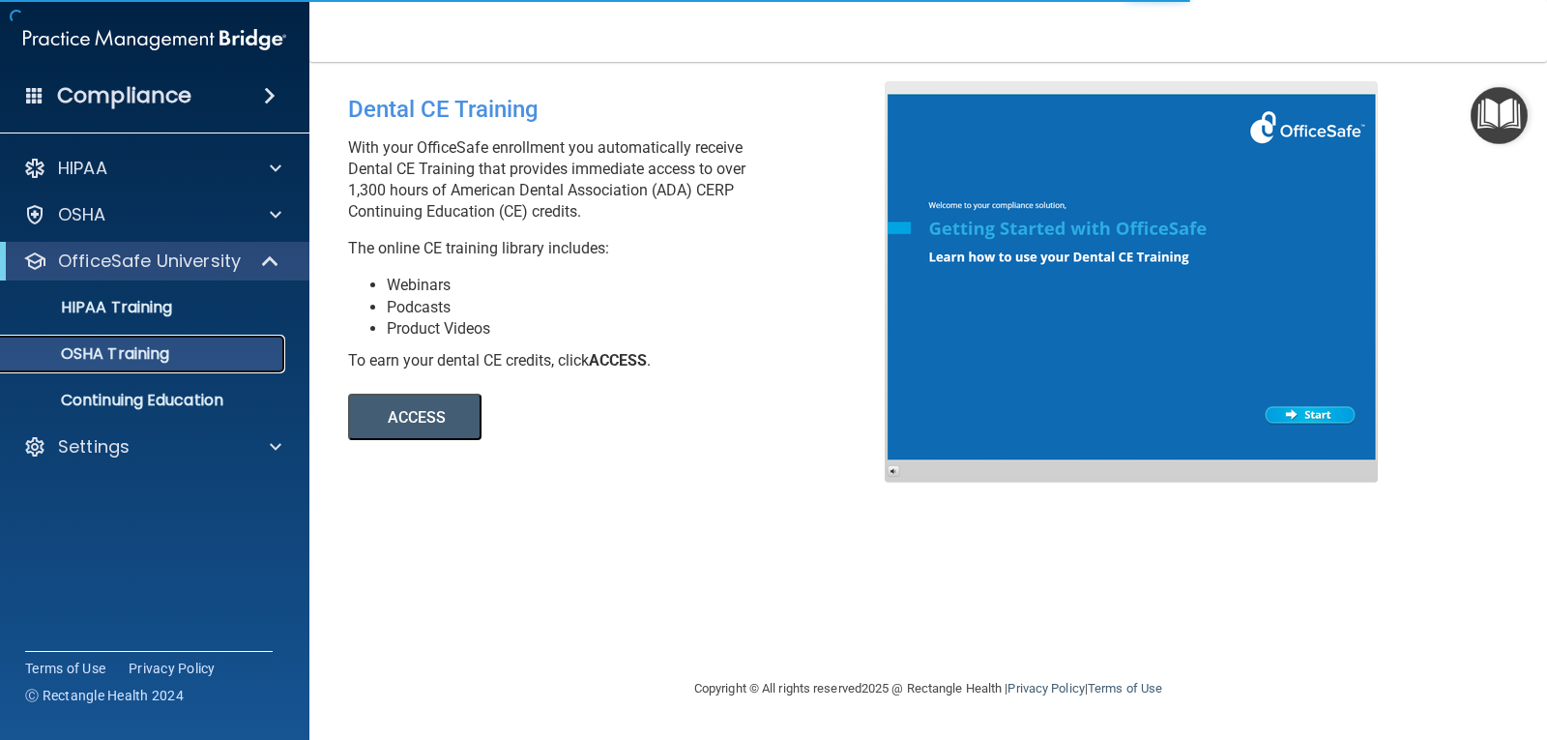
click at [145, 357] on p "OSHA Training" at bounding box center [91, 353] width 157 height 19
click at [139, 354] on p "OSHA Training" at bounding box center [91, 353] width 157 height 19
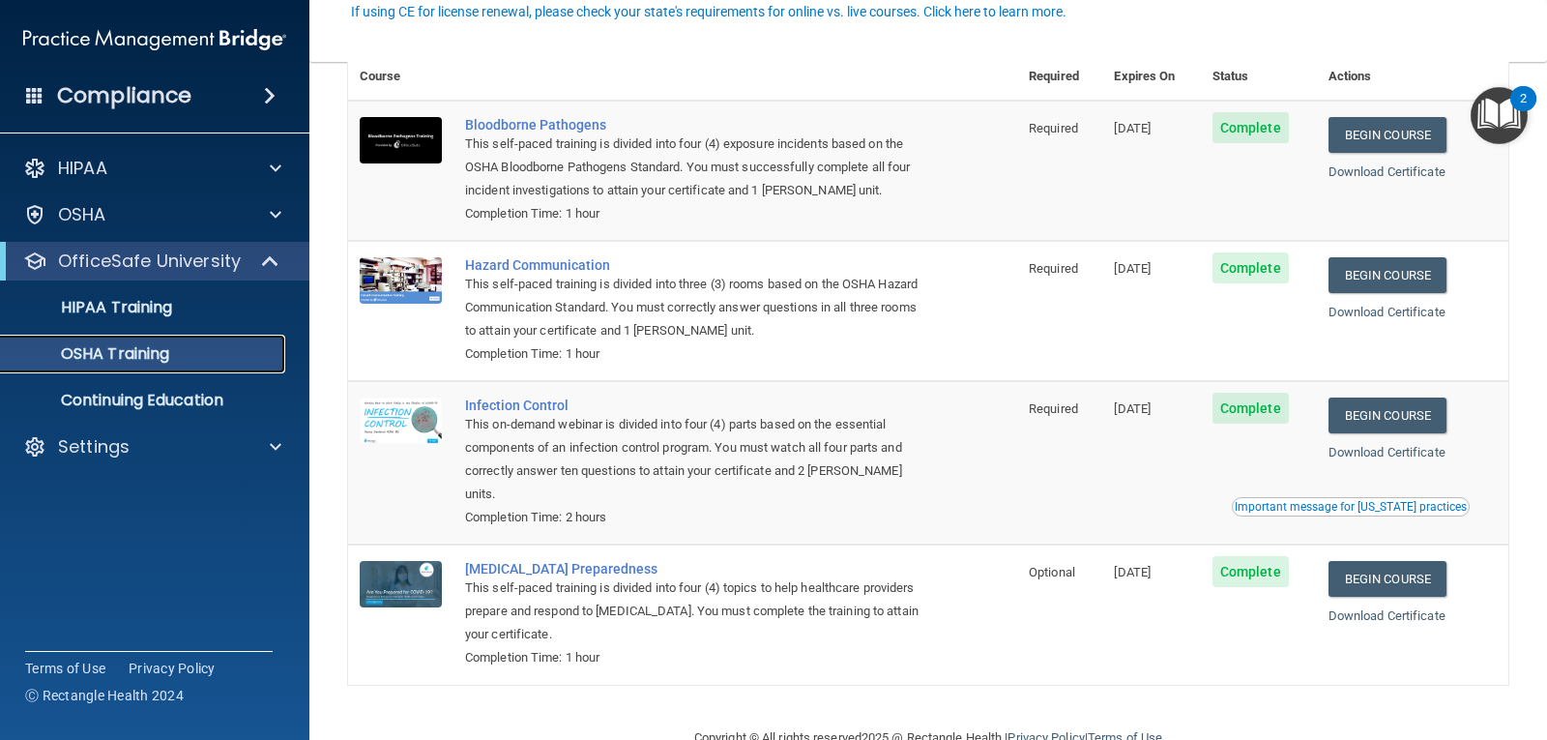
scroll to position [142, 0]
